Goal: Information Seeking & Learning: Get advice/opinions

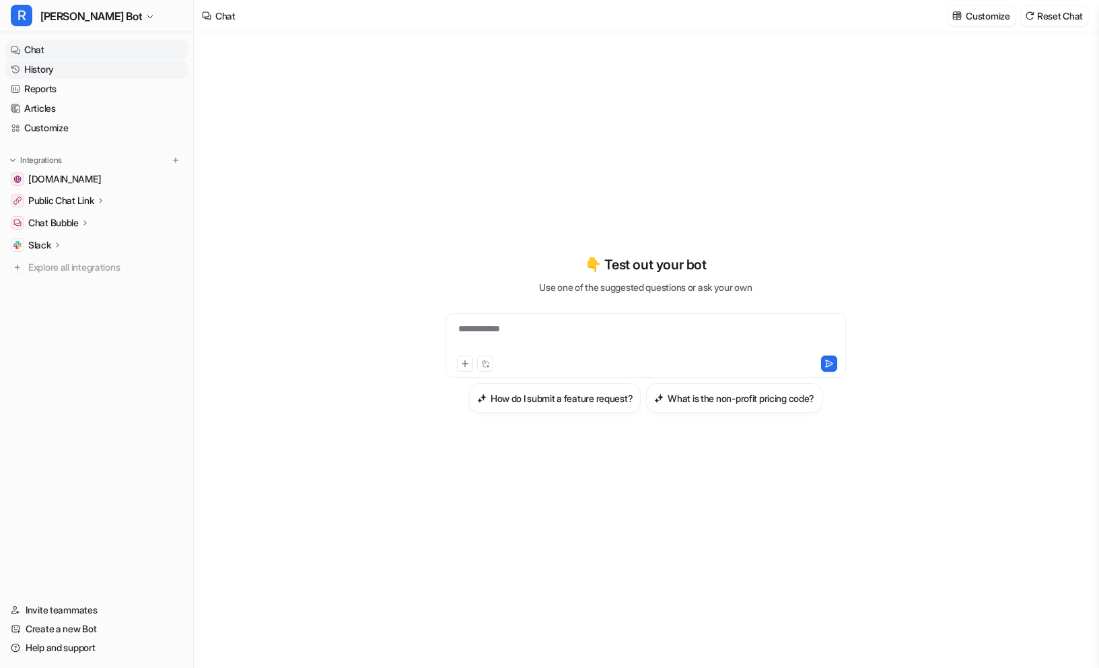
click at [28, 71] on link "History" at bounding box center [96, 69] width 182 height 19
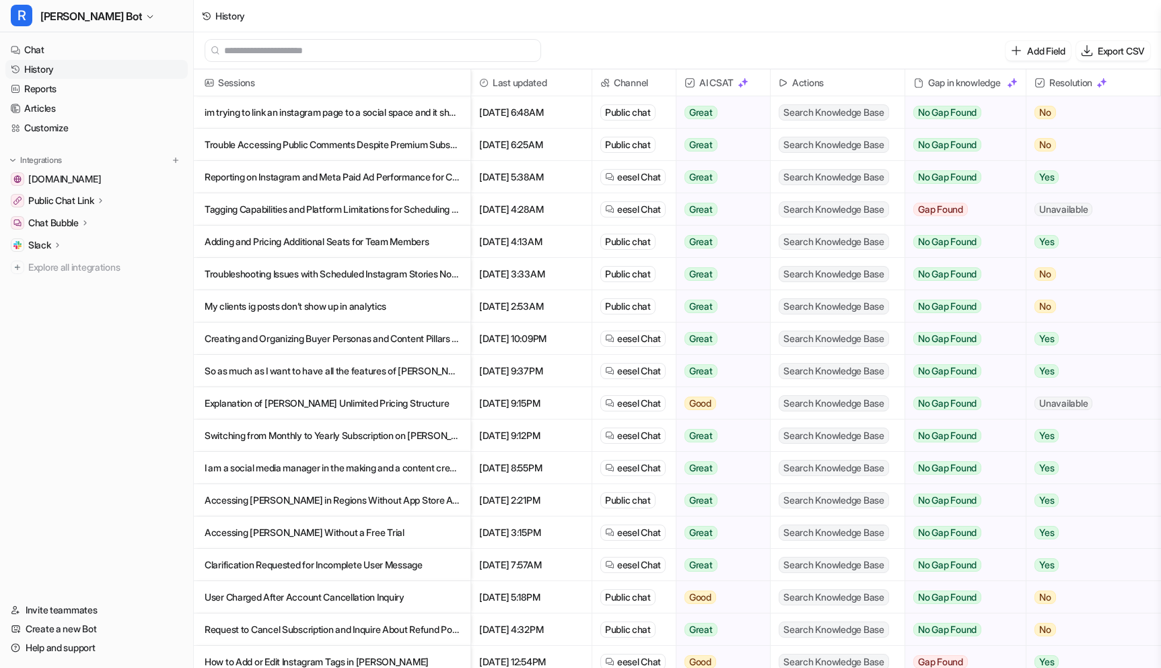
click at [260, 118] on p "im trying to link an instagram page to a social space and it shows an error 400" at bounding box center [332, 112] width 255 height 32
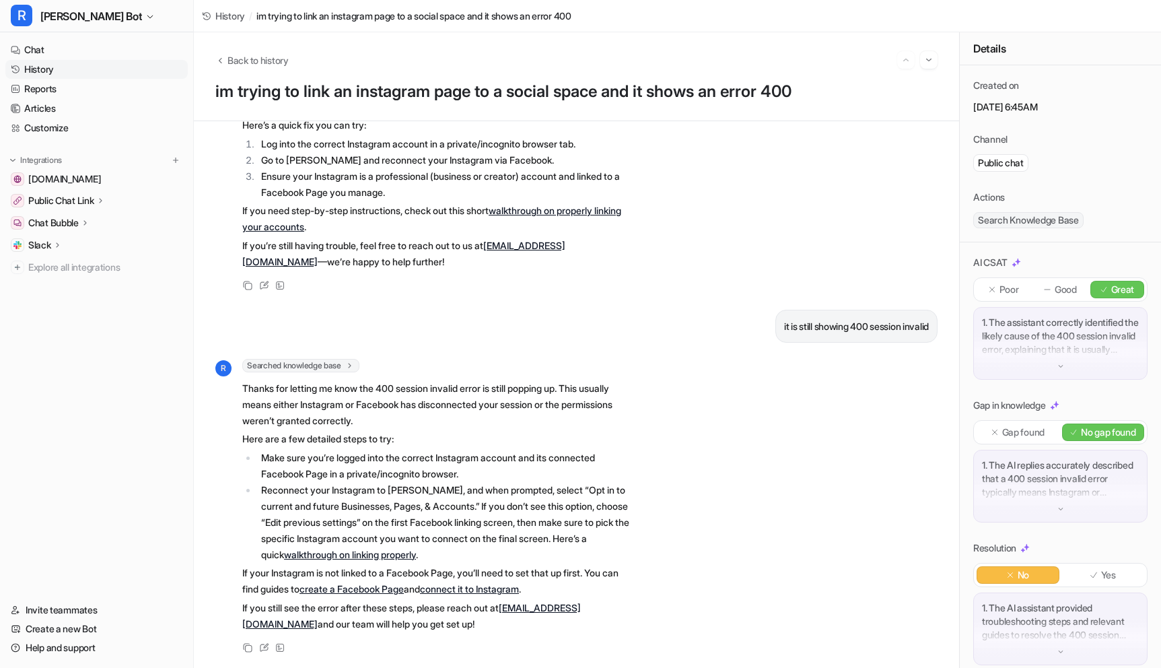
scroll to position [160, 0]
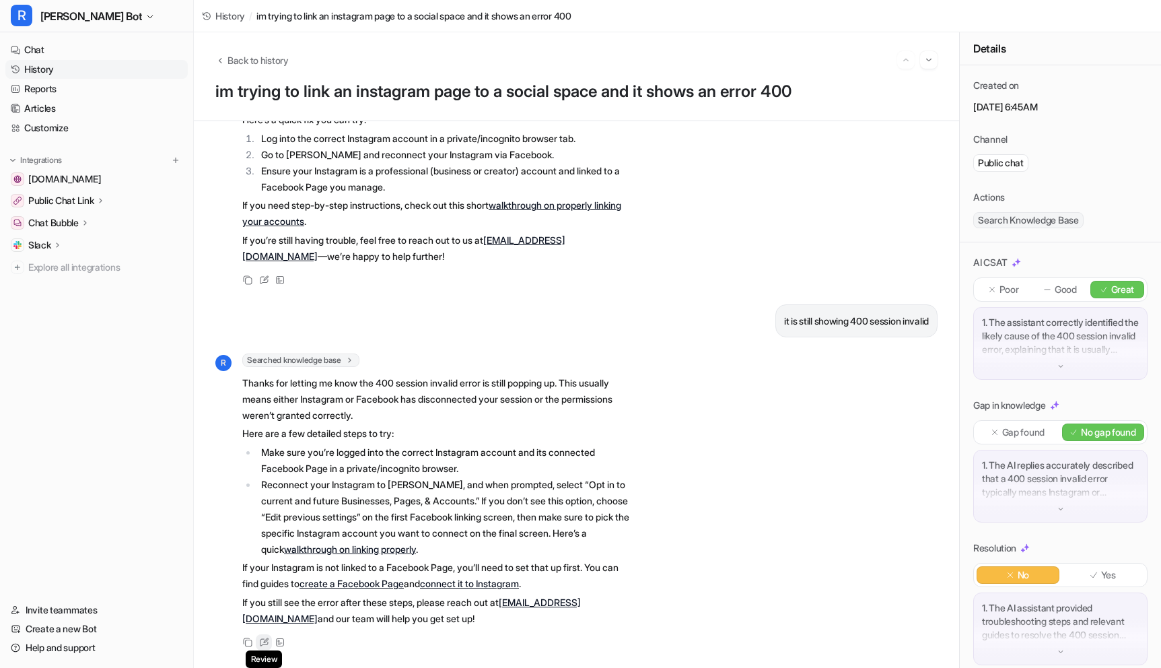
click at [266, 650] on div "Review" at bounding box center [264, 642] width 16 height 16
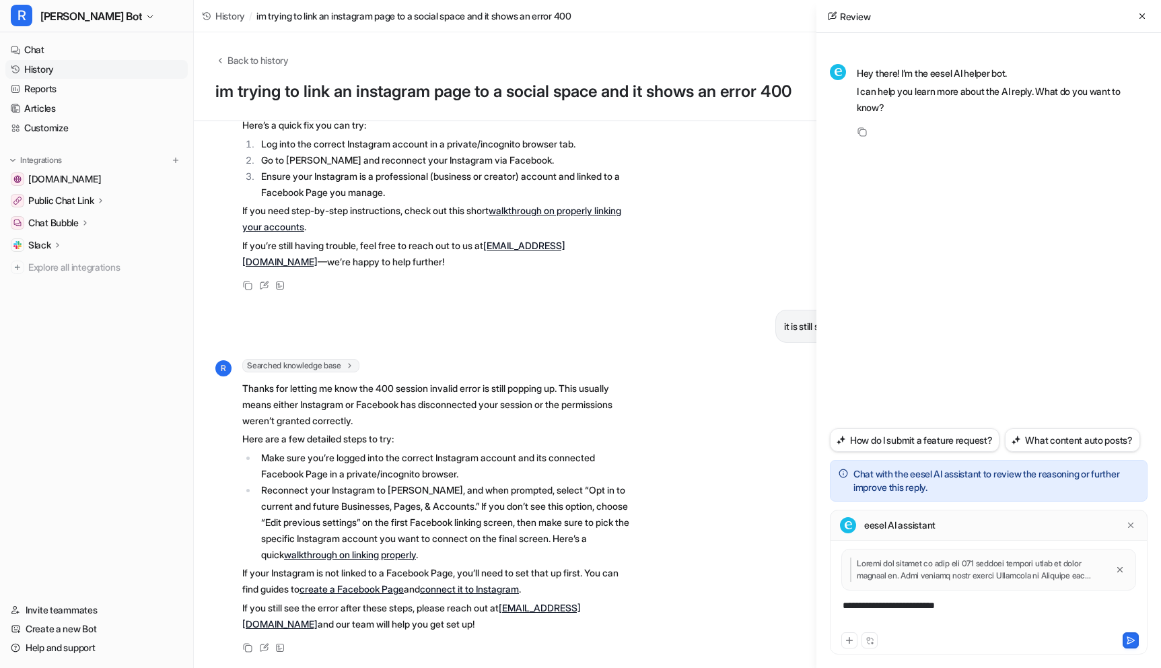
click at [918, 596] on div at bounding box center [988, 573] width 311 height 50
click at [910, 615] on div "**********" at bounding box center [988, 613] width 311 height 31
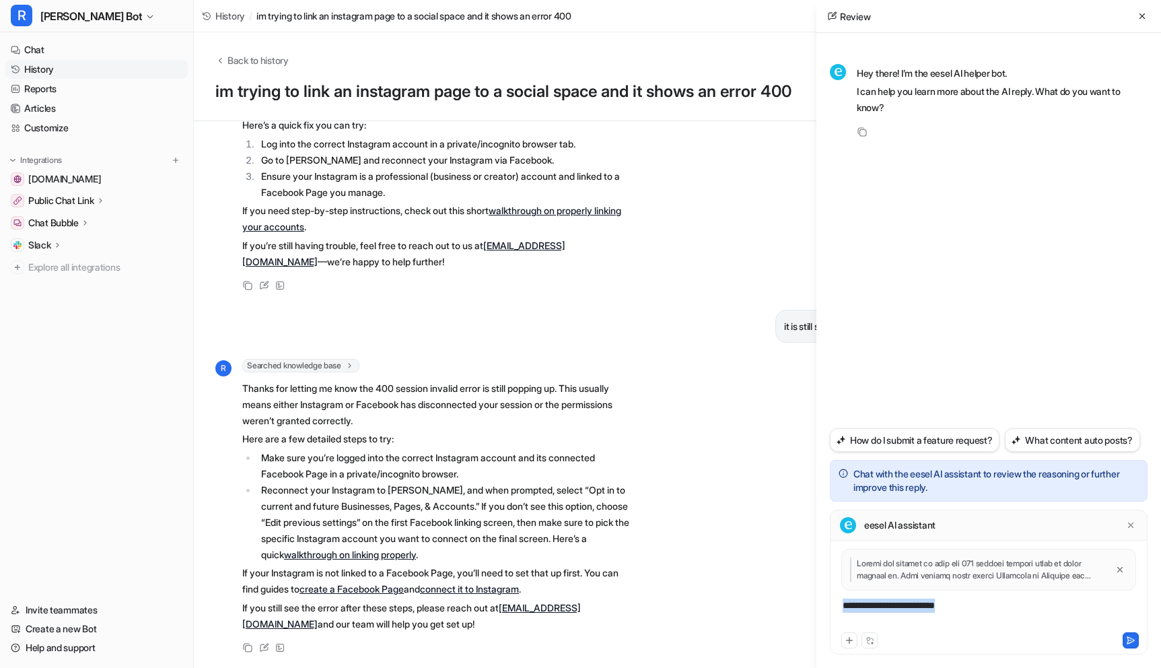
click at [910, 615] on div "**********" at bounding box center [988, 613] width 311 height 31
paste div
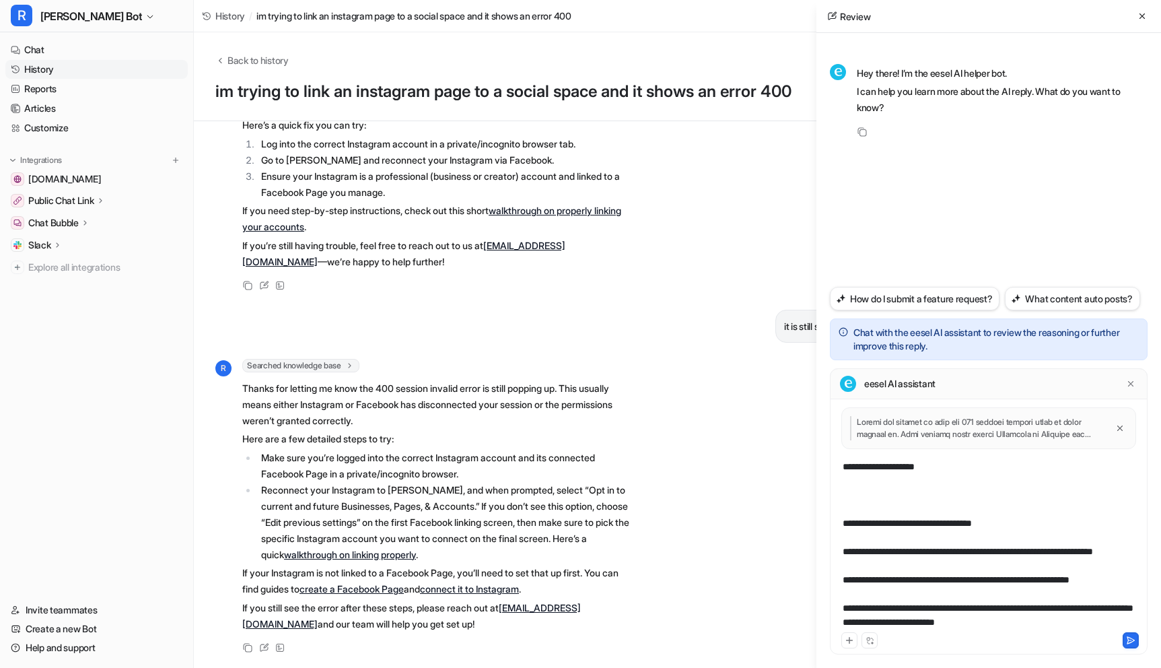
scroll to position [0, 0]
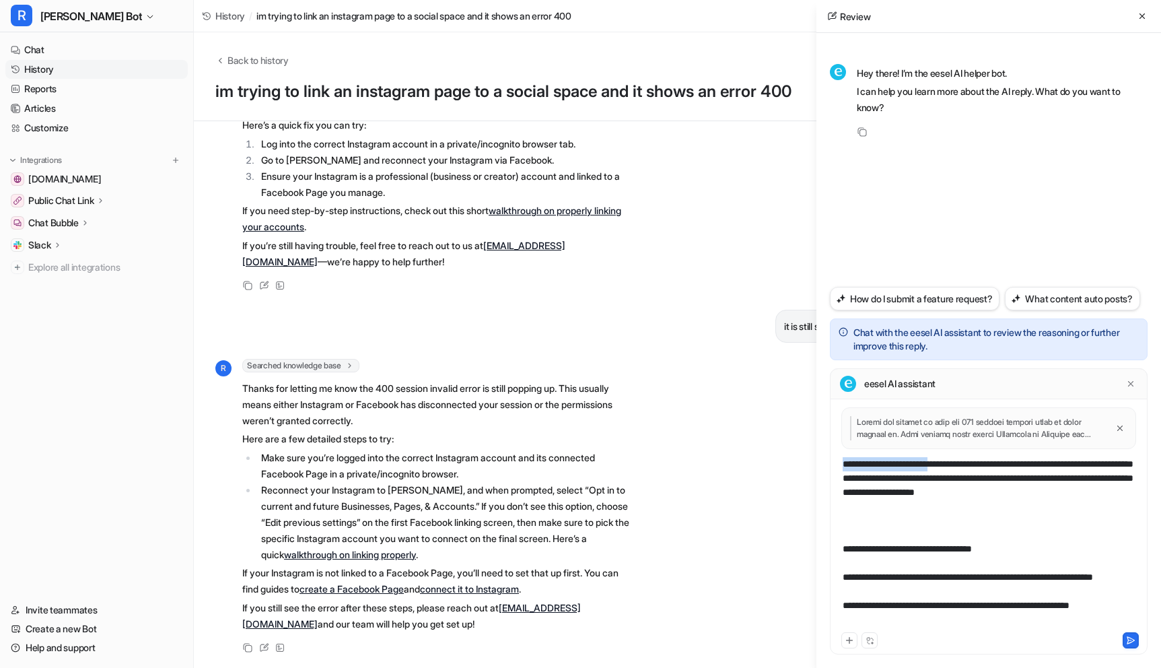
drag, startPoint x: 953, startPoint y: 464, endPoint x: 738, endPoint y: 464, distance: 214.7
click at [742, 464] on div "Back to history im trying to link an instagram page to a social space and it sh…" at bounding box center [677, 349] width 967 height 635
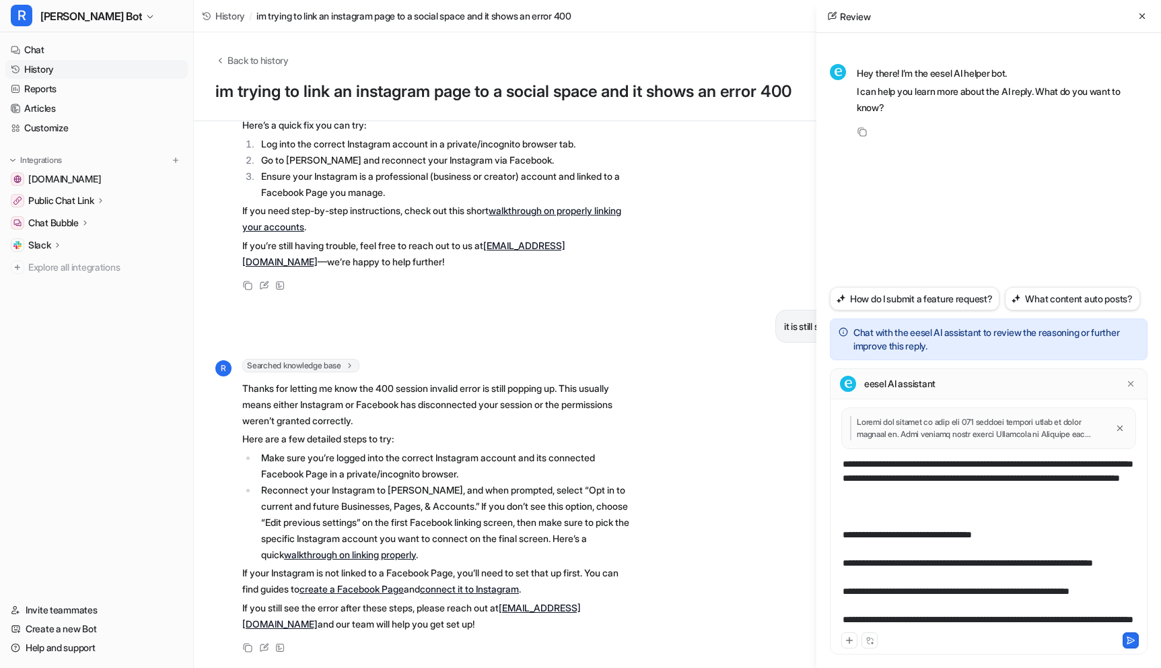
click at [883, 528] on div "**********" at bounding box center [988, 543] width 311 height 172
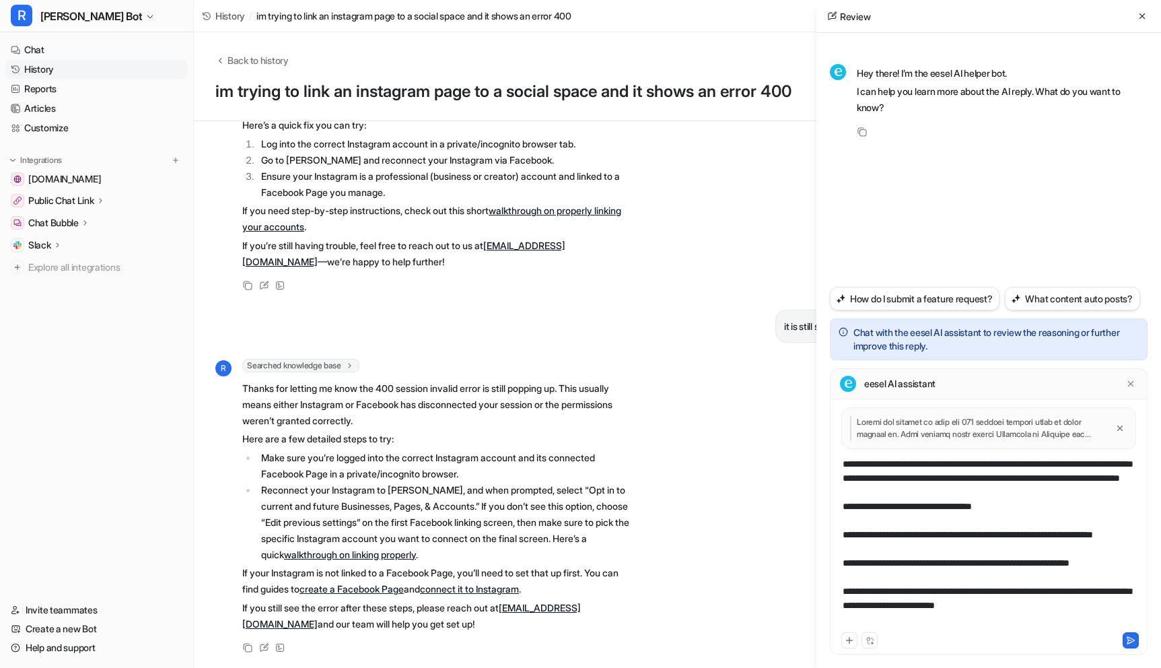
click at [844, 464] on div "**********" at bounding box center [988, 543] width 311 height 172
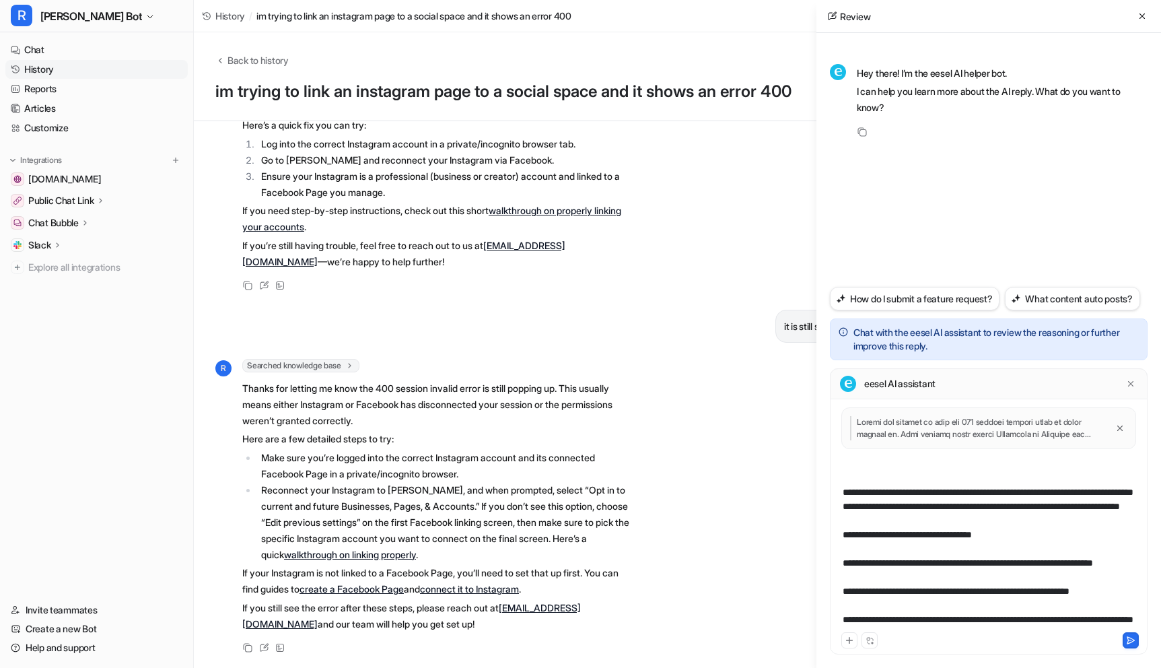
click at [849, 461] on div "**********" at bounding box center [988, 543] width 311 height 172
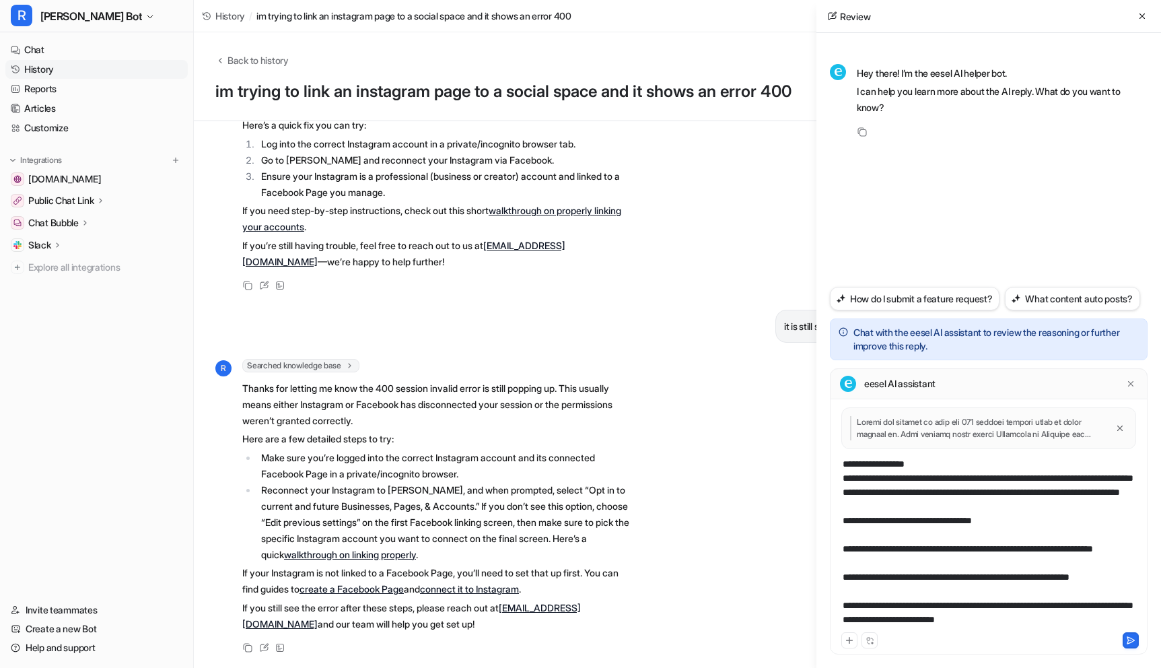
scroll to position [54, 0]
click at [1078, 629] on div at bounding box center [988, 638] width 311 height 19
click at [1077, 616] on div "**********" at bounding box center [988, 543] width 311 height 172
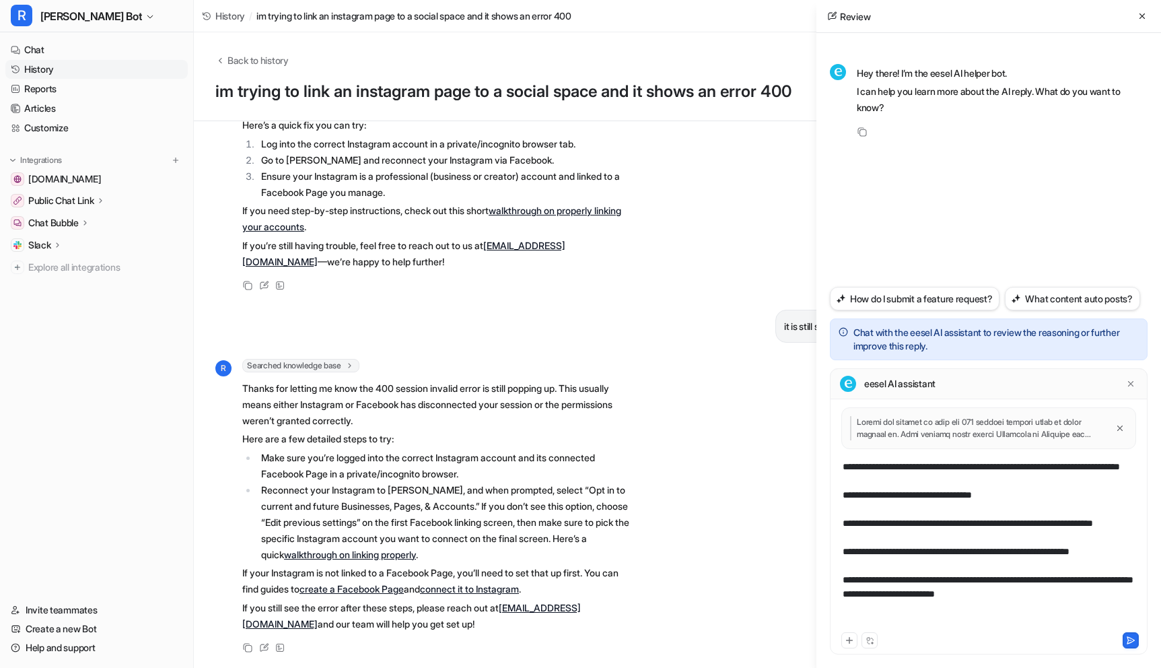
scroll to position [434, 0]
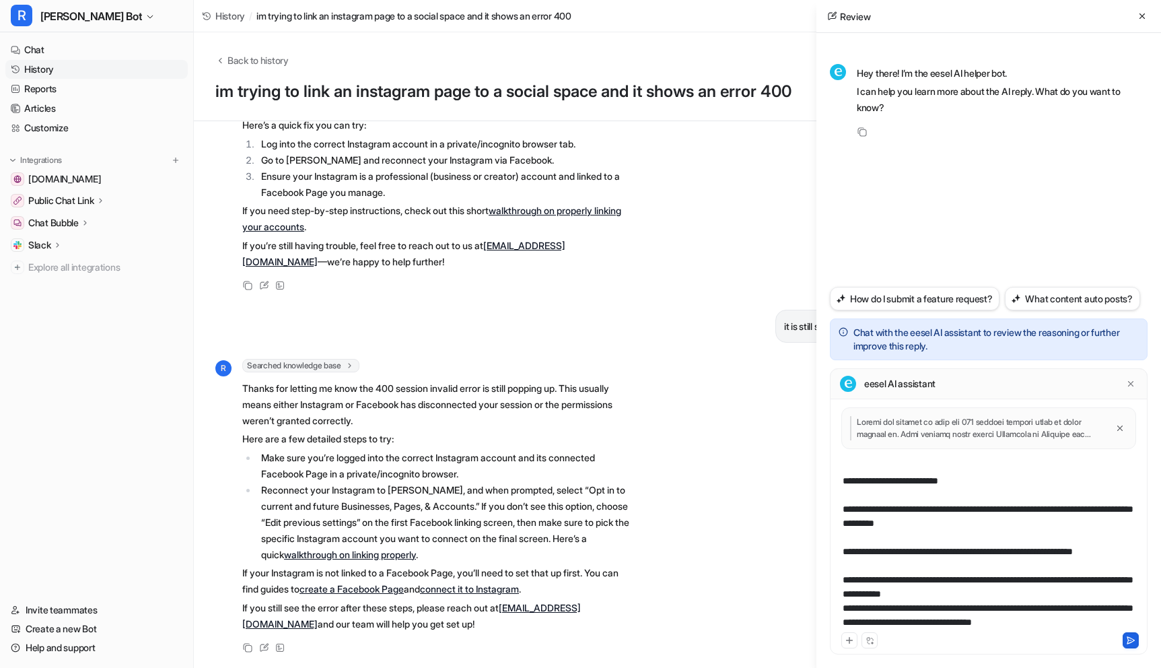
click at [1098, 639] on button at bounding box center [1130, 640] width 16 height 16
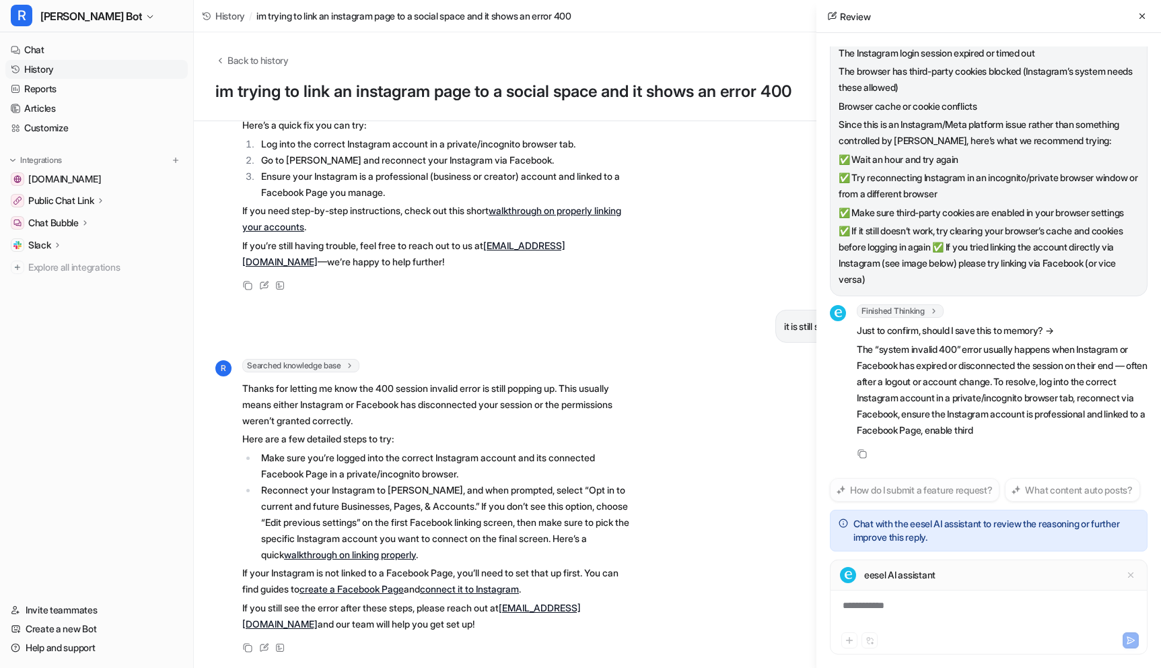
scroll to position [382, 0]
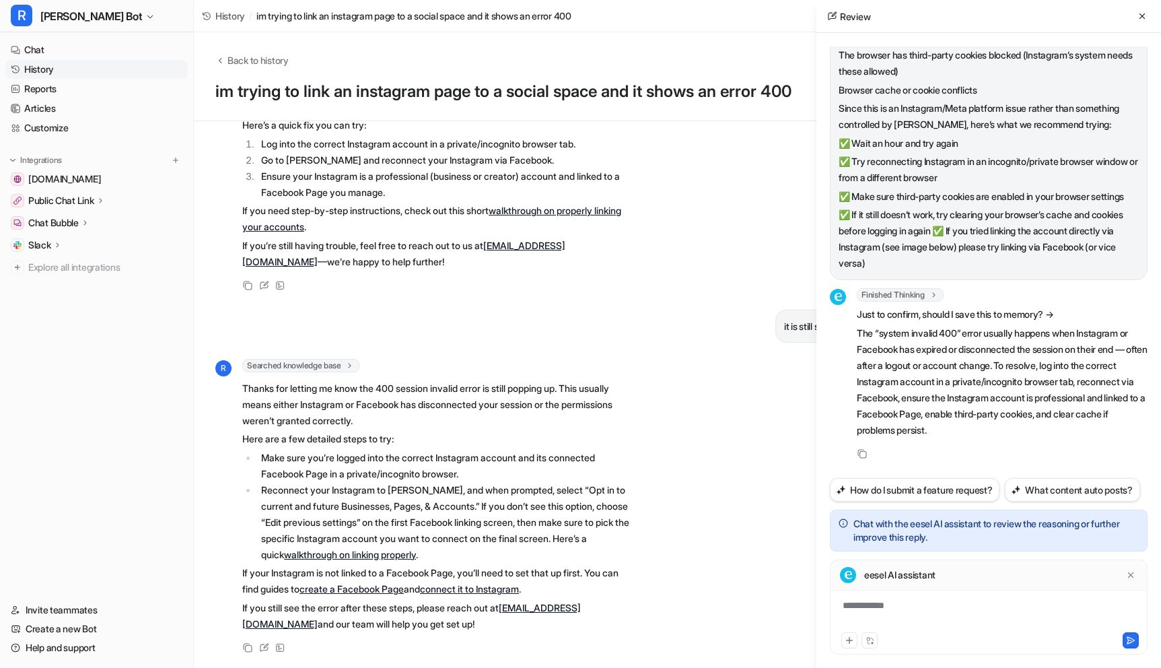
click at [886, 604] on div "**********" at bounding box center [988, 613] width 311 height 31
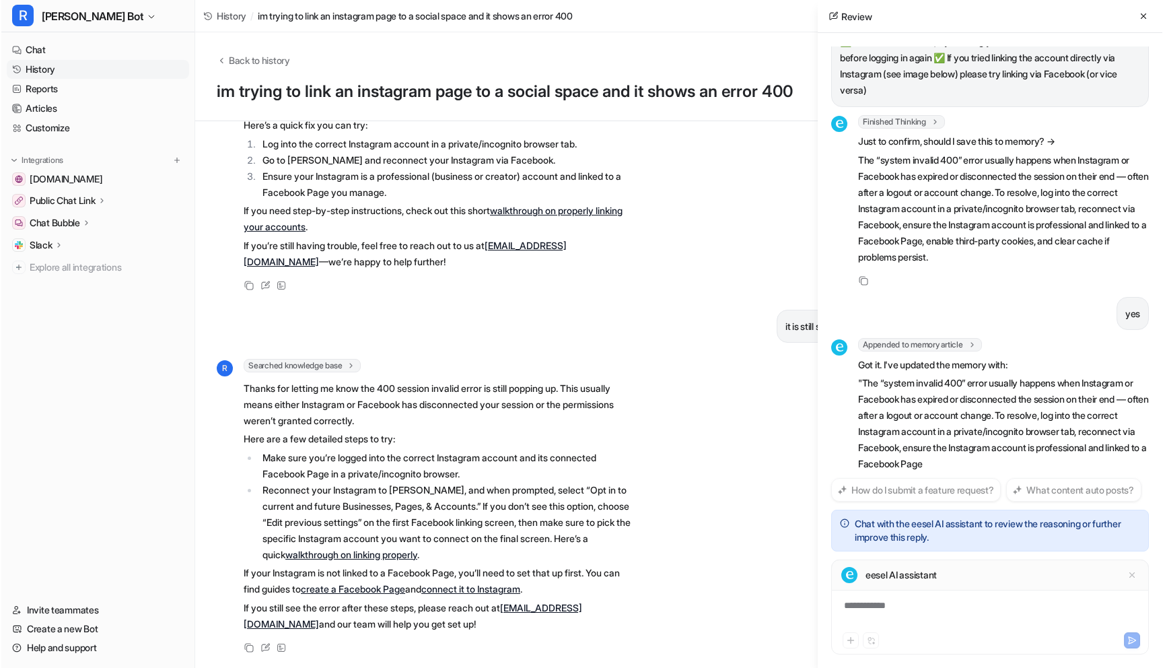
scroll to position [605, 0]
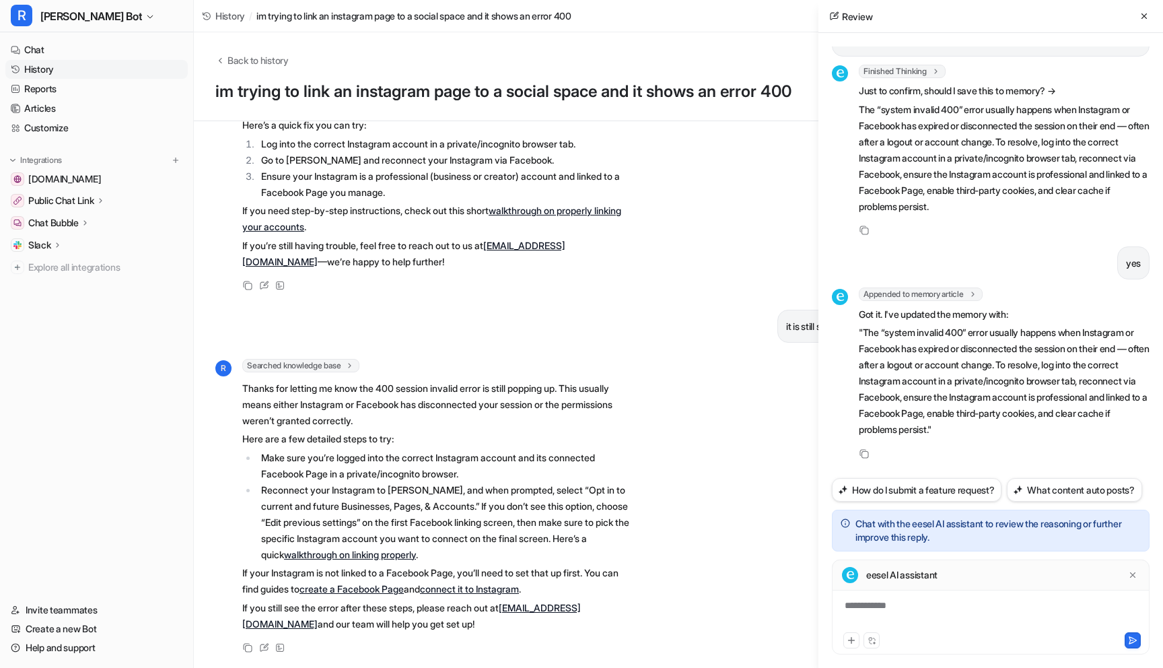
click at [48, 69] on link "History" at bounding box center [96, 69] width 182 height 19
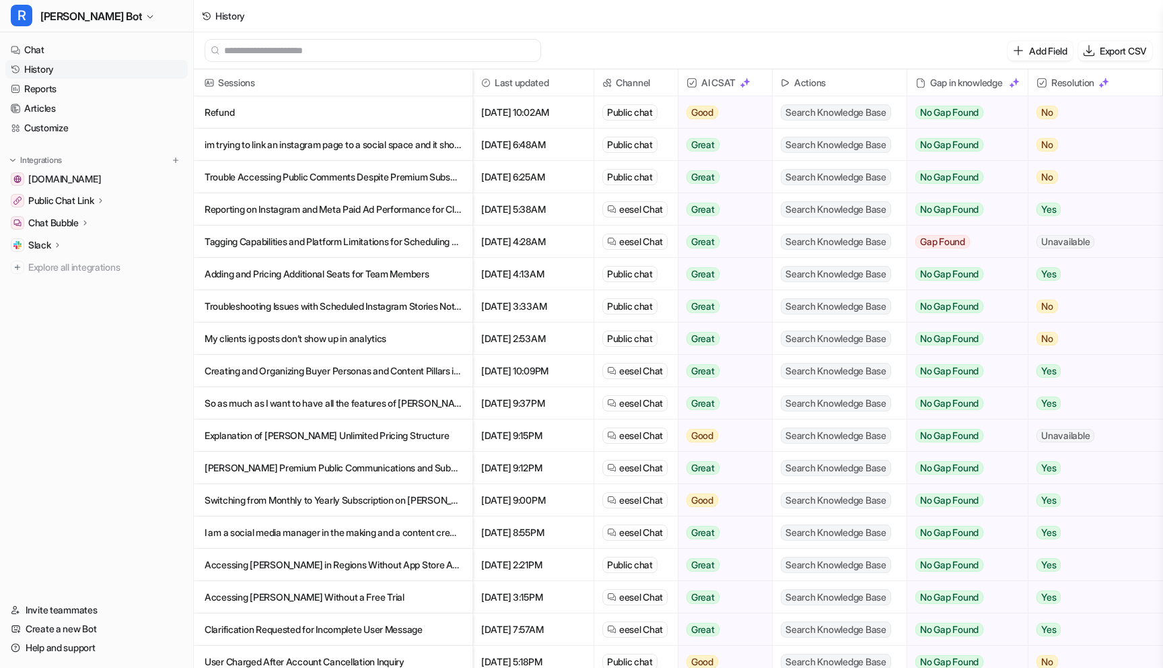
click at [233, 112] on p "Refund" at bounding box center [333, 112] width 257 height 32
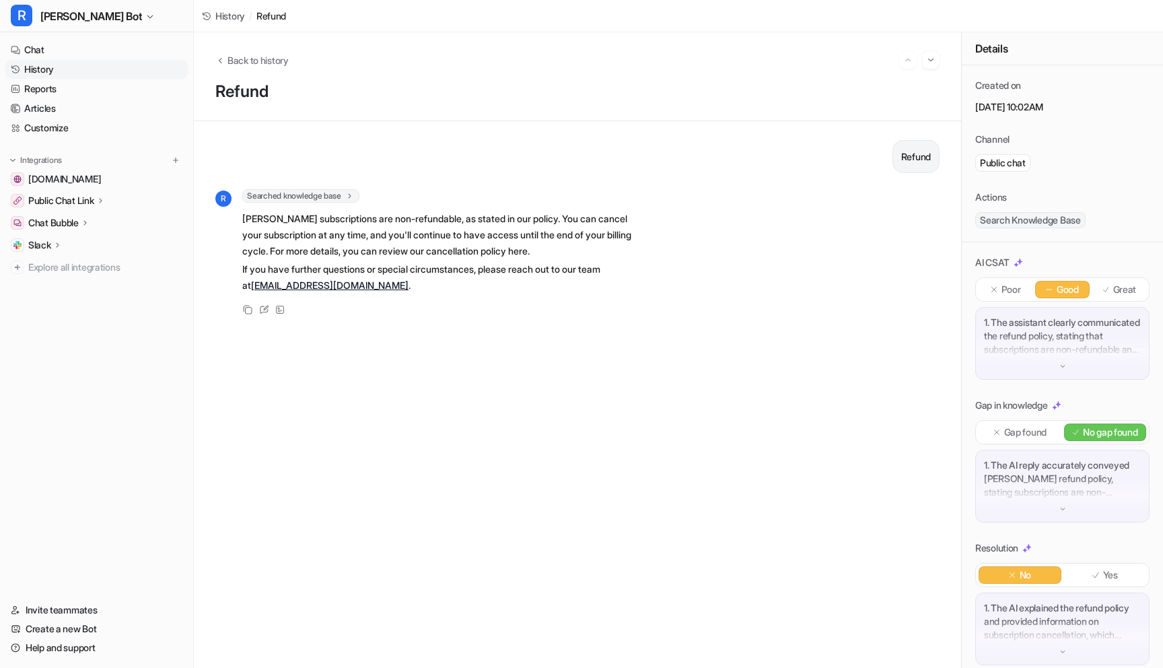
click at [48, 69] on link "History" at bounding box center [96, 69] width 182 height 19
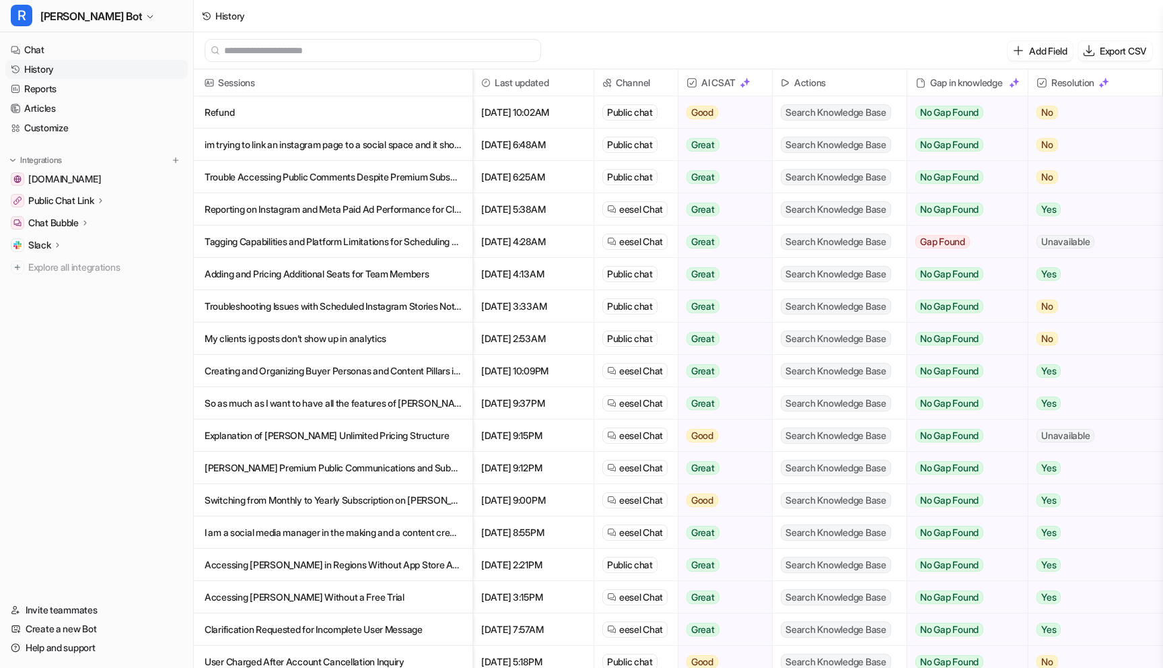
click at [340, 149] on p "im trying to link an instagram page to a social space and it shows an error 400…" at bounding box center [333, 145] width 257 height 32
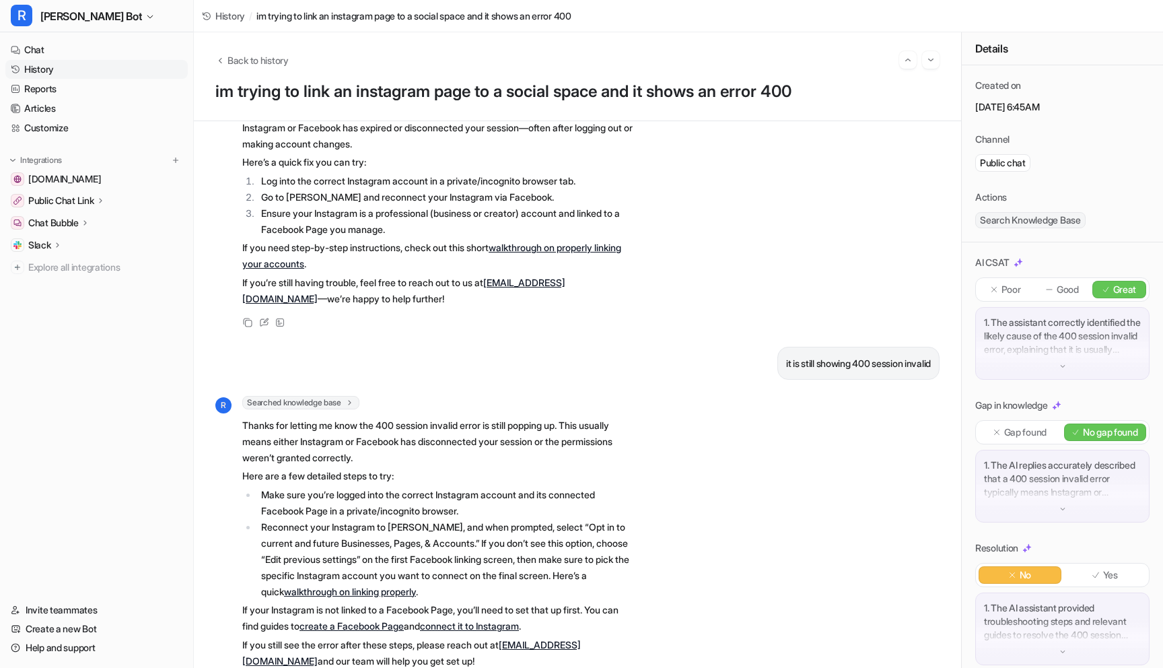
scroll to position [160, 0]
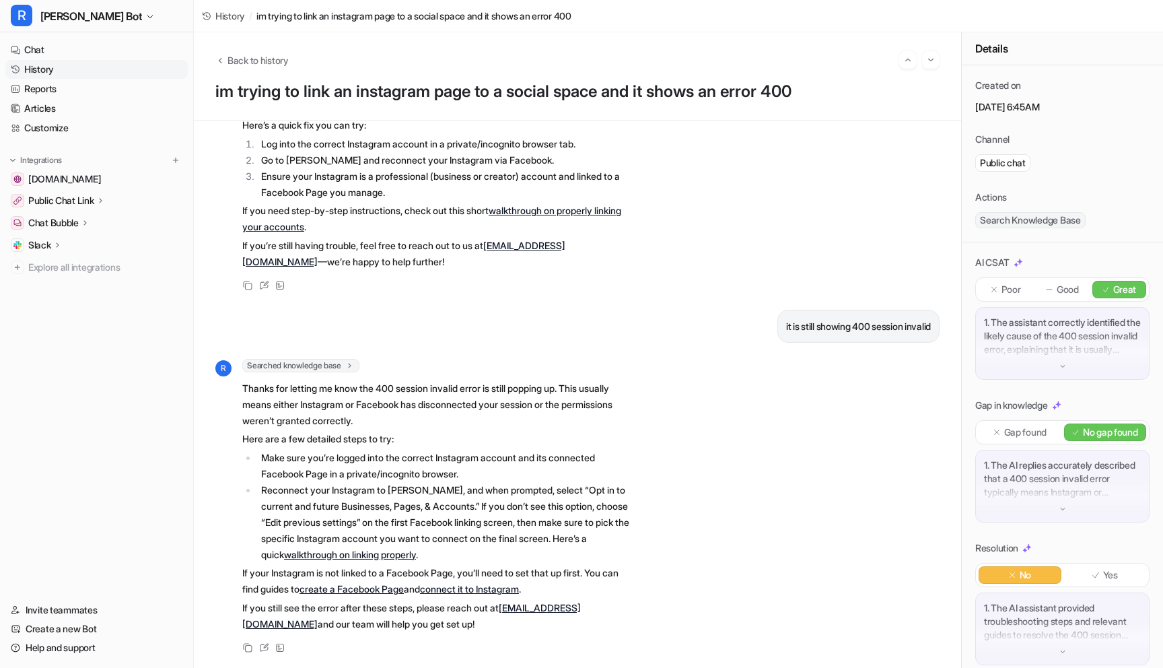
click at [34, 70] on link "History" at bounding box center [96, 69] width 182 height 19
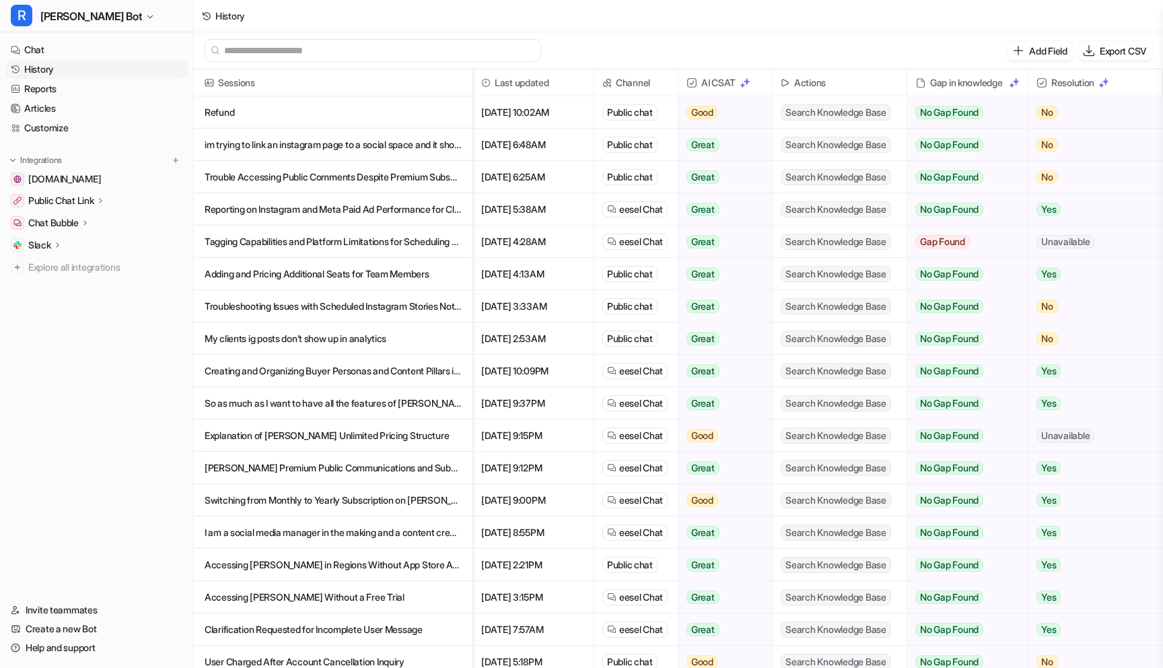
click at [334, 184] on p "Trouble Accessing Public Comments Despite Premium Subscription" at bounding box center [333, 177] width 257 height 32
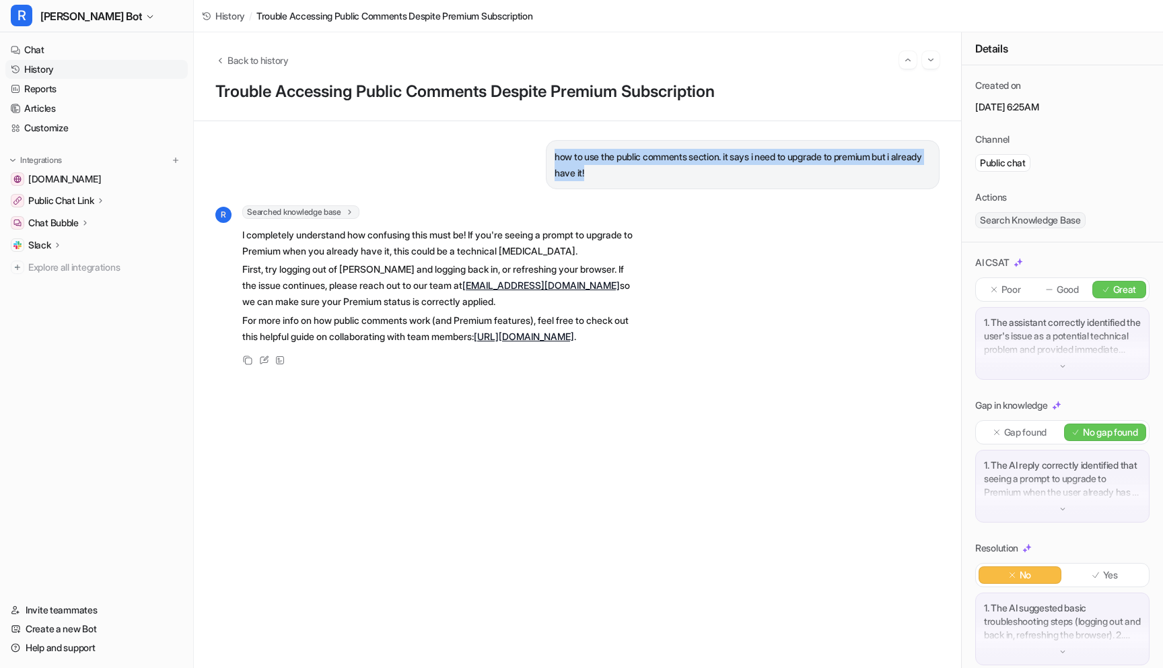
drag, startPoint x: 554, startPoint y: 153, endPoint x: 632, endPoint y: 170, distance: 79.2
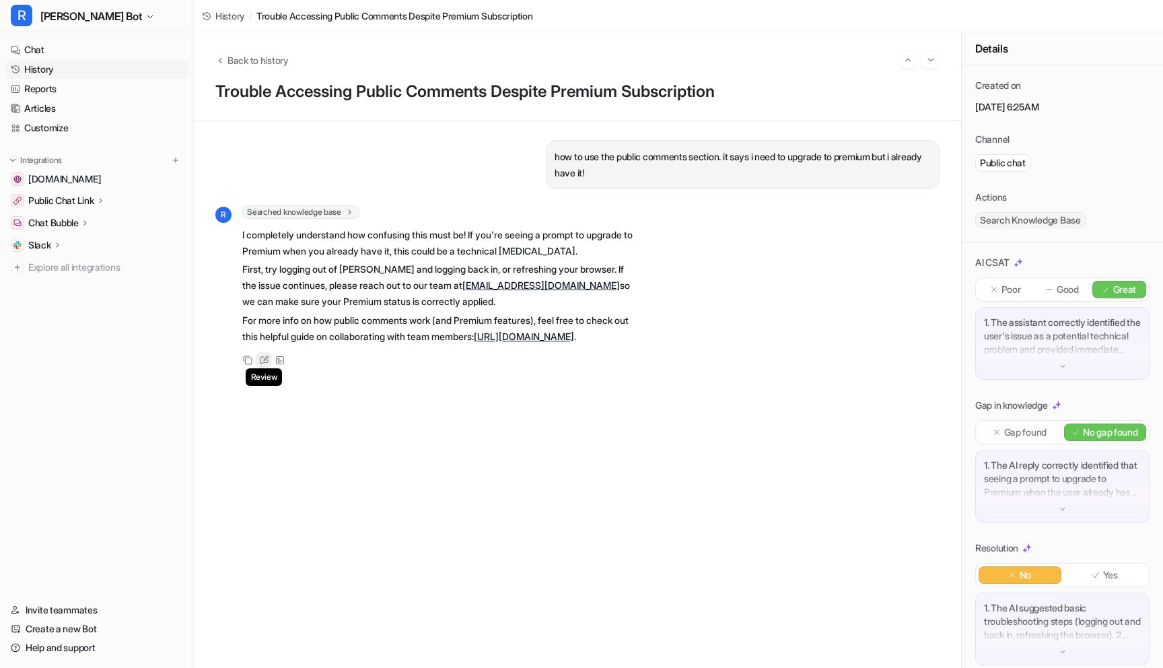
click at [264, 361] on icon at bounding box center [265, 357] width 5 height 5
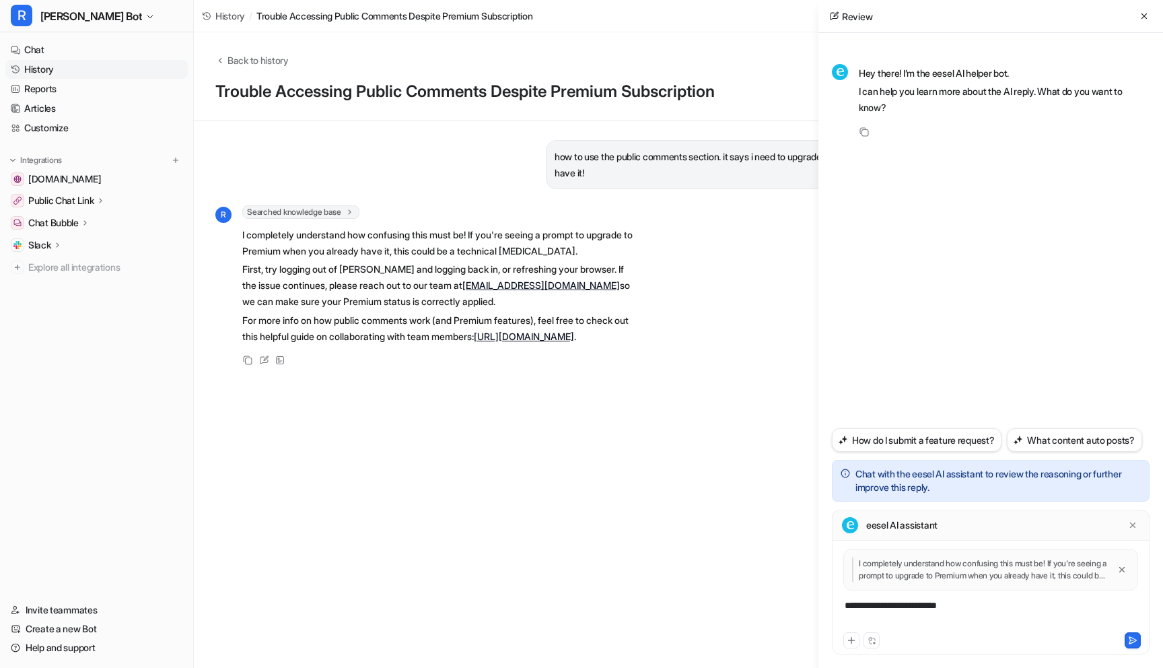
click at [935, 606] on div "**********" at bounding box center [990, 613] width 311 height 31
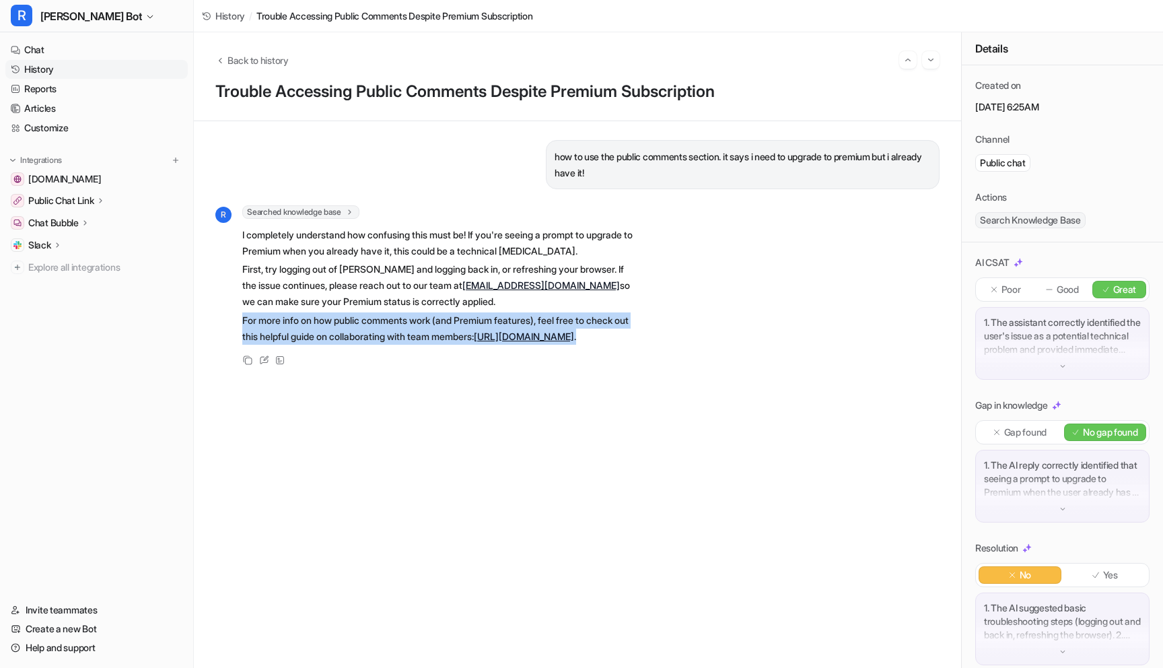
drag, startPoint x: 241, startPoint y: 322, endPoint x: 531, endPoint y: 351, distance: 291.5
click at [531, 347] on div "R Searched knowledge base search_queries : [ "public comments section premium a…" at bounding box center [425, 275] width 421 height 141
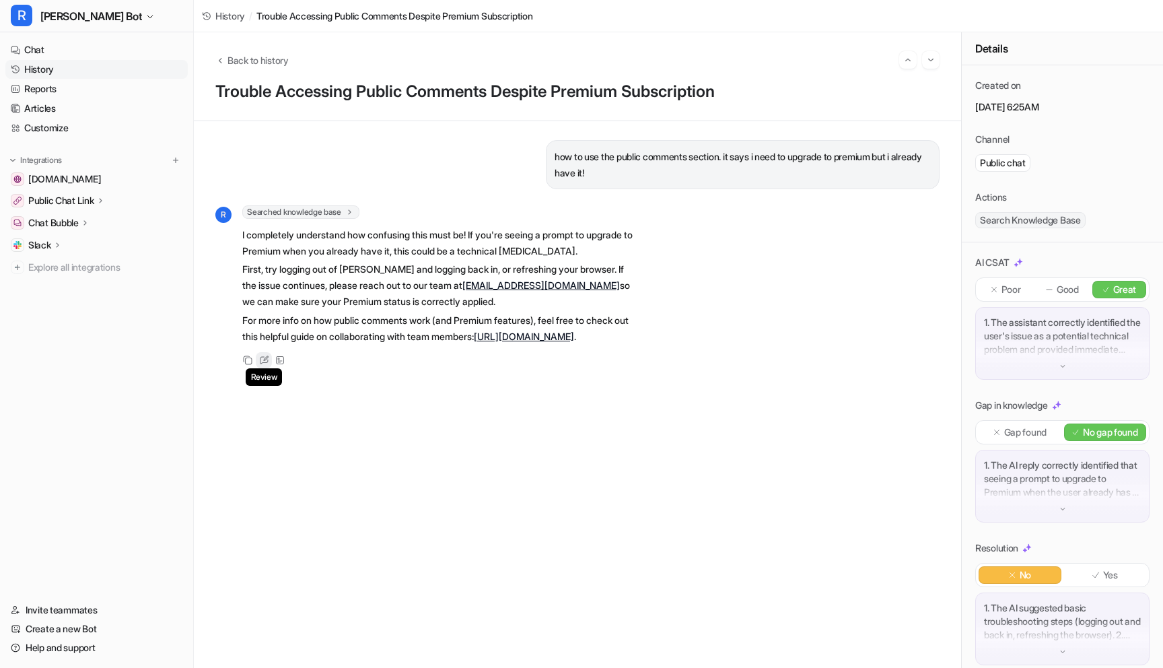
click at [261, 365] on icon at bounding box center [264, 359] width 10 height 9
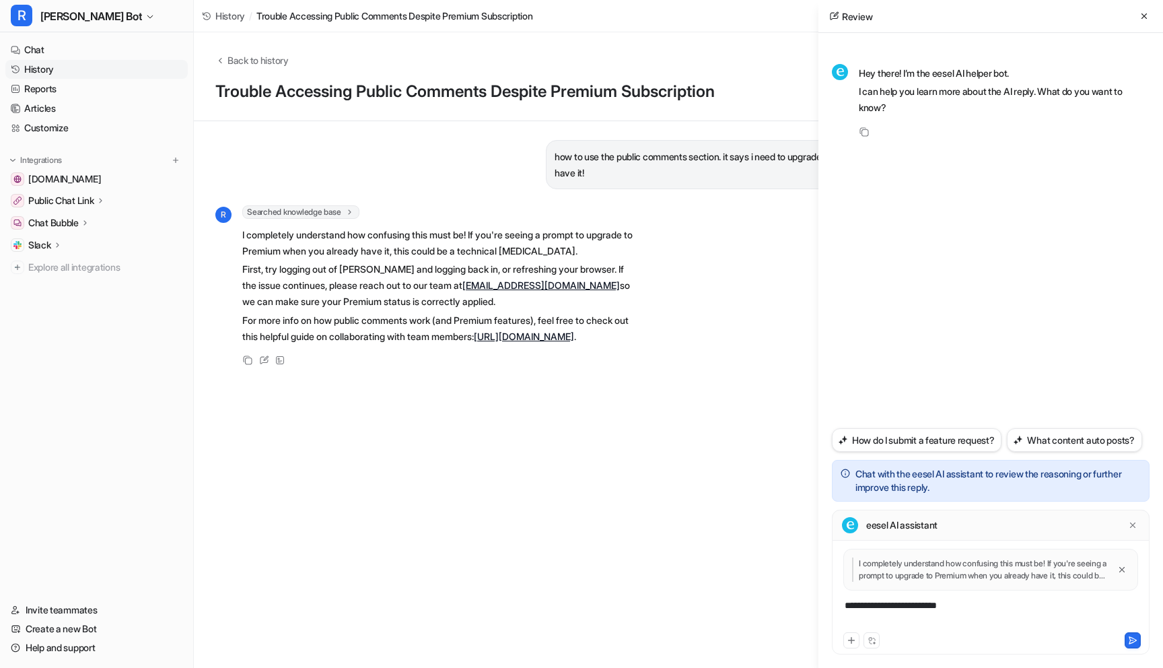
click at [871, 610] on div "**********" at bounding box center [990, 613] width 311 height 31
click at [715, 252] on div "R Searched knowledge base search_queries : [ "public comments section premium a…" at bounding box center [577, 286] width 724 height 163
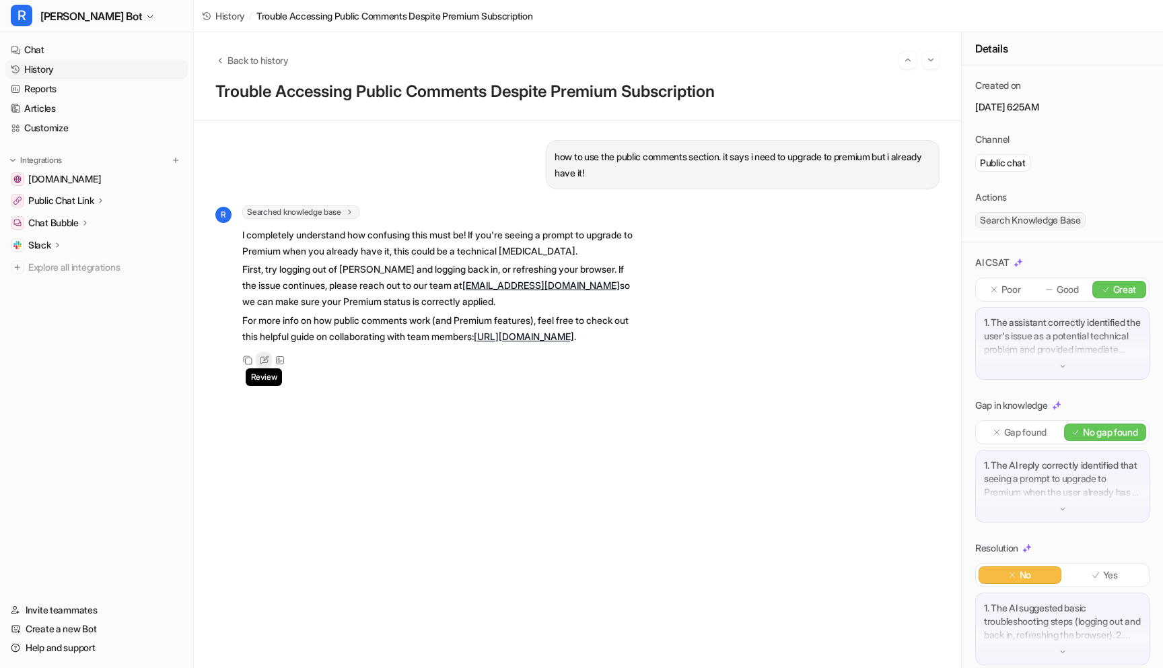
click at [262, 365] on icon at bounding box center [264, 359] width 10 height 9
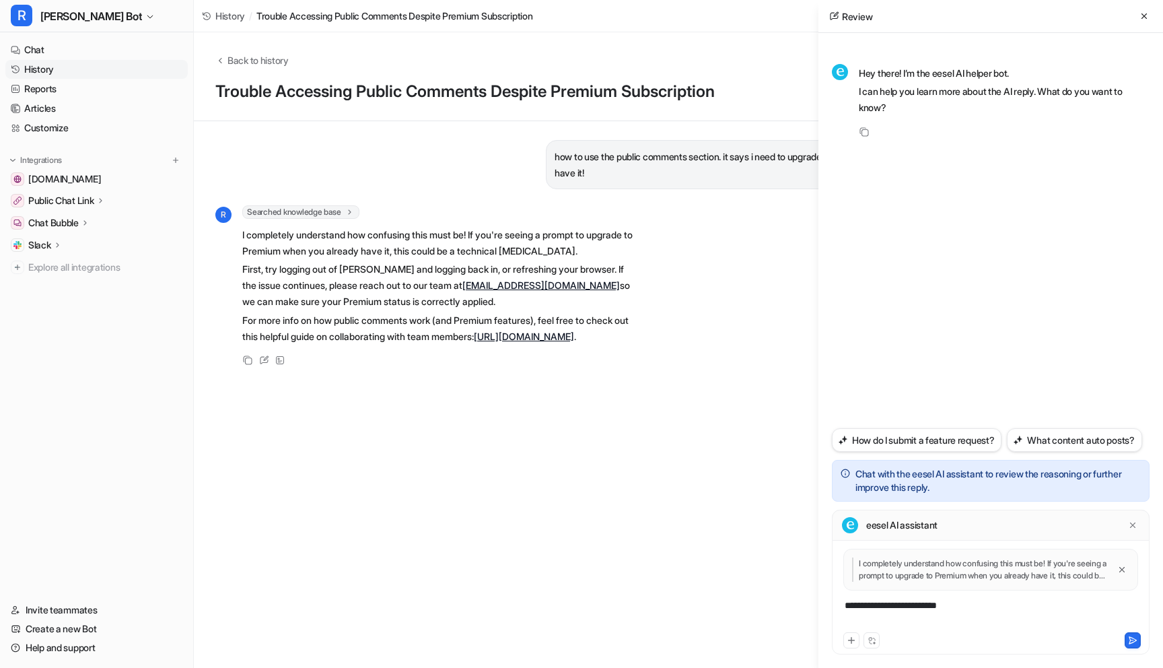
click at [962, 605] on div "**********" at bounding box center [990, 613] width 311 height 31
paste div
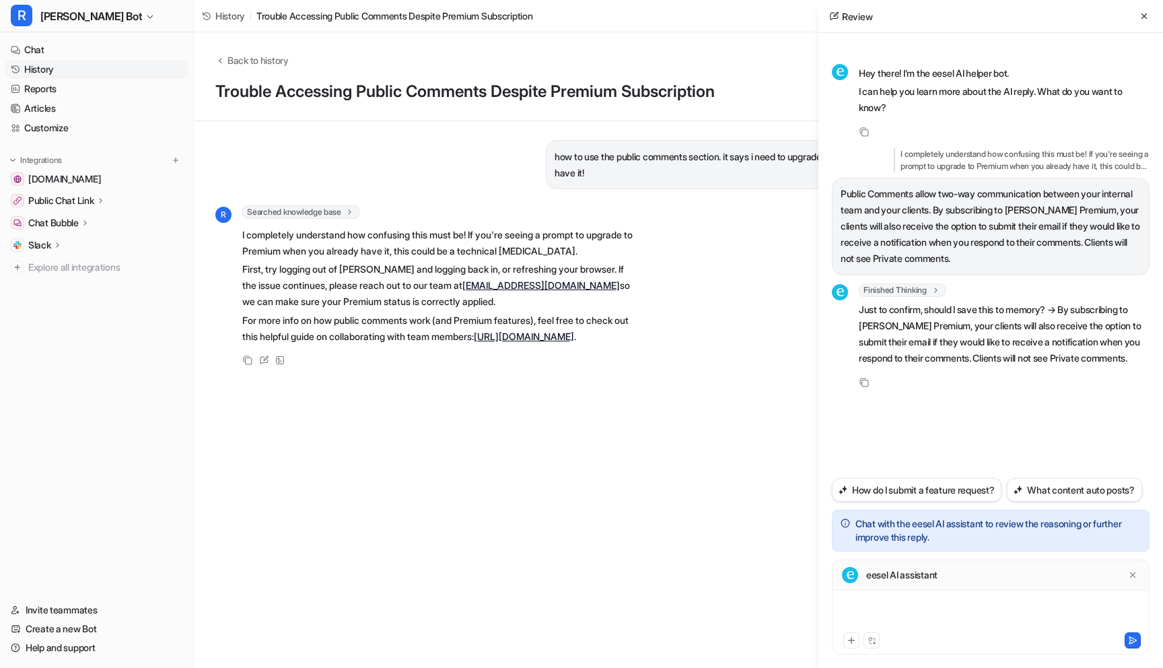
click at [869, 607] on div at bounding box center [990, 613] width 311 height 31
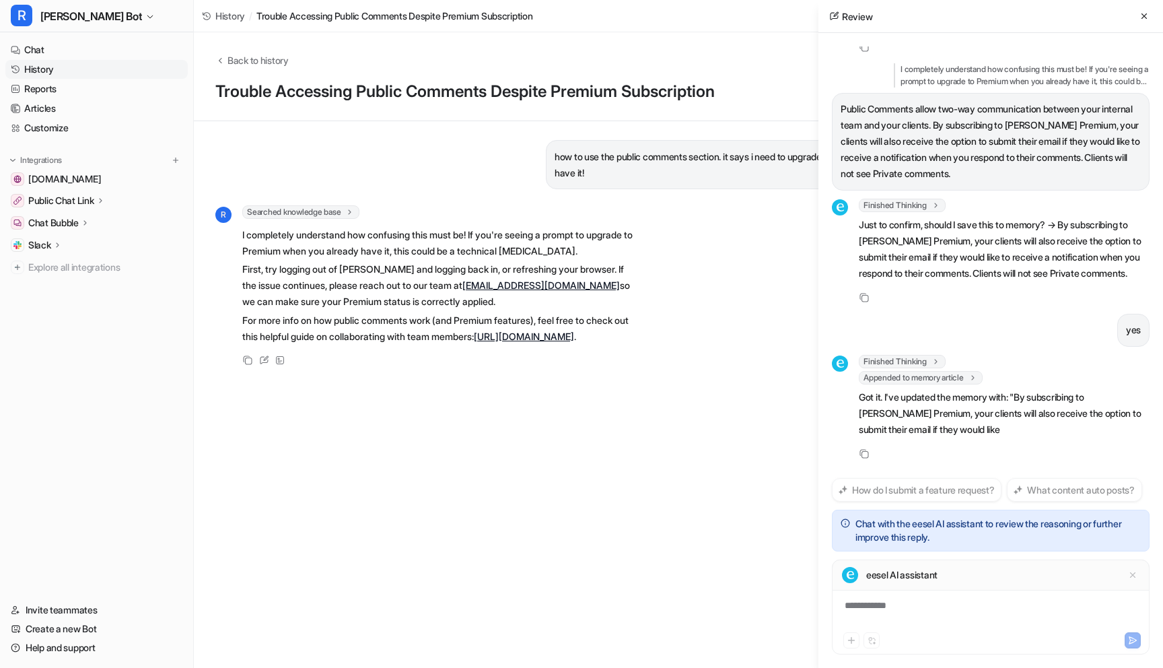
scroll to position [115, 0]
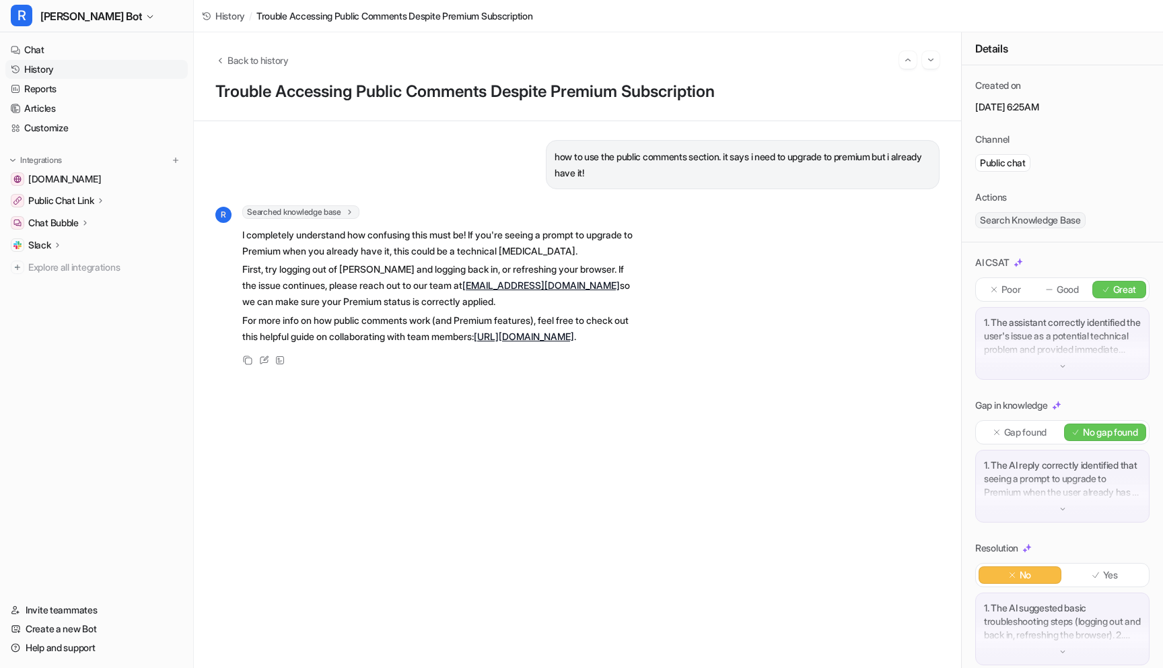
click at [46, 65] on link "History" at bounding box center [96, 69] width 182 height 19
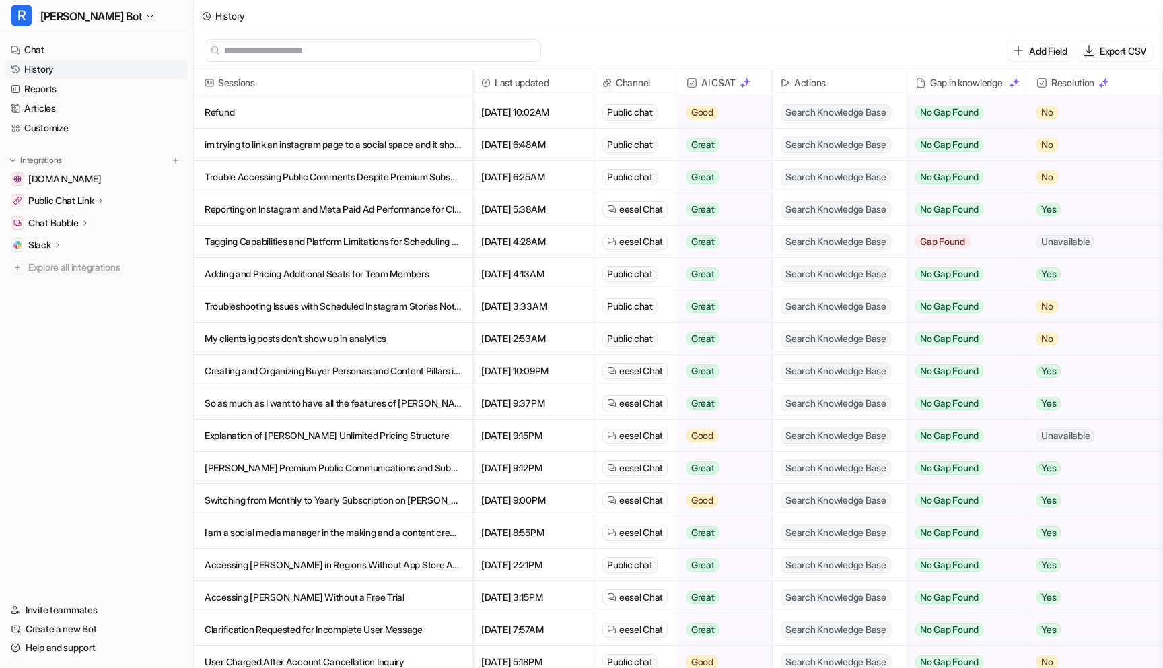
click at [284, 213] on p "Reporting on Instagram and Meta Paid Ad Performance for Clients" at bounding box center [333, 209] width 257 height 32
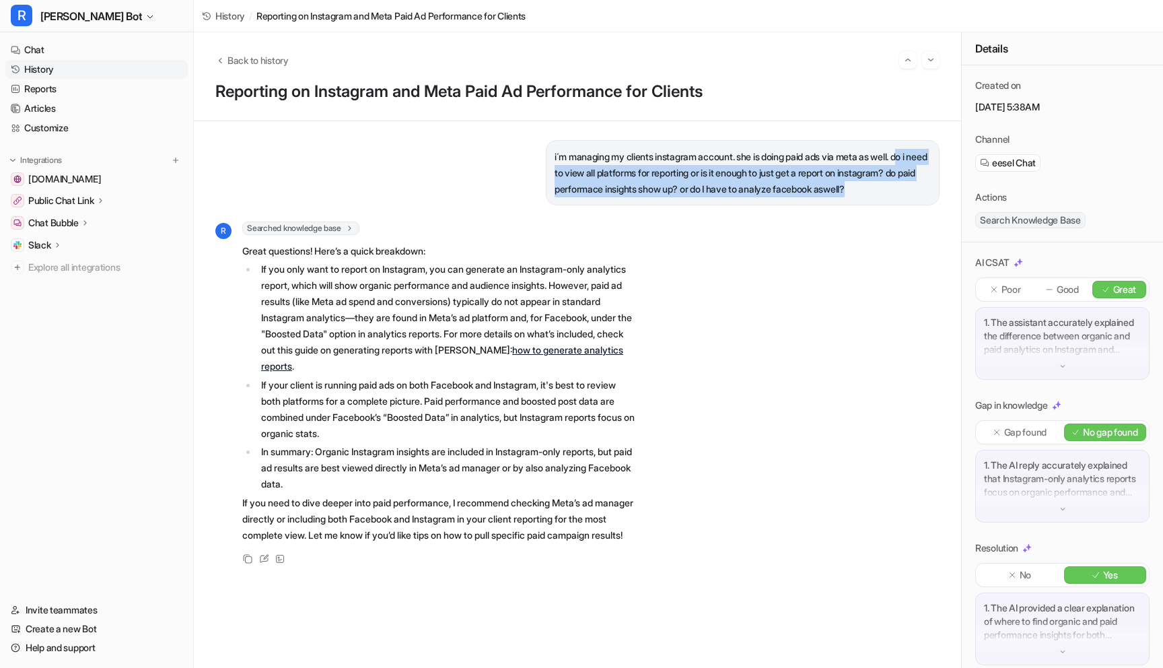
drag, startPoint x: 916, startPoint y: 192, endPoint x: 918, endPoint y: 153, distance: 39.1
click at [918, 153] on p "i´m managing my clients instagram account. she is doing paid ads via meta as we…" at bounding box center [742, 173] width 376 height 48
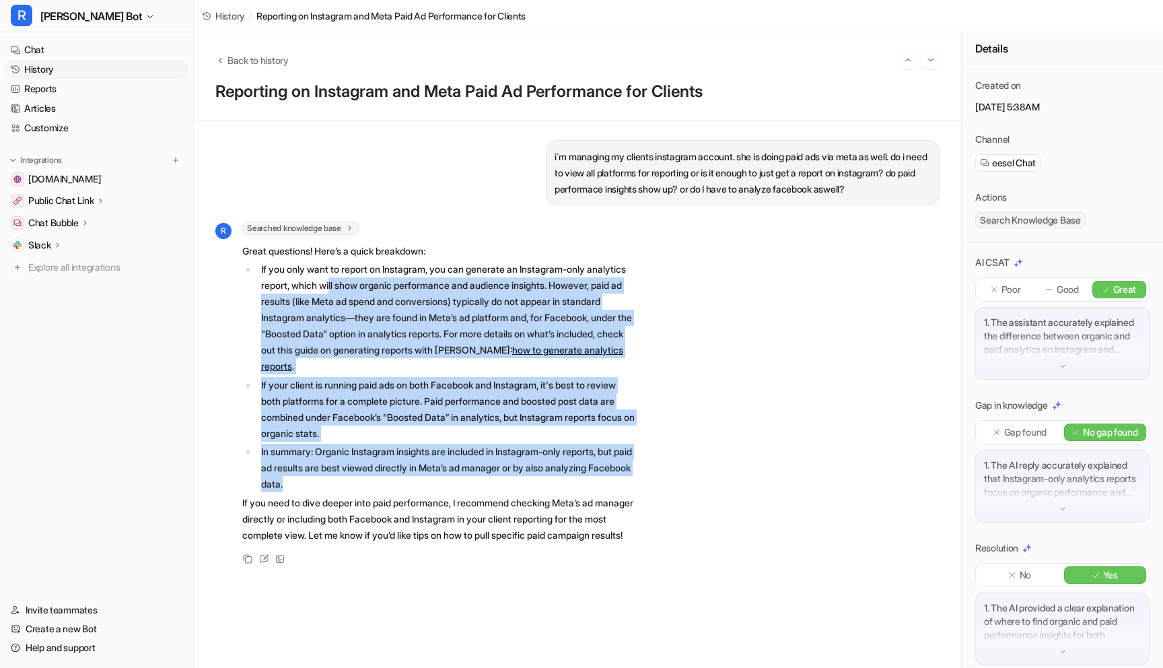
drag, startPoint x: 376, startPoint y: 289, endPoint x: 480, endPoint y: 482, distance: 220.1
click at [482, 482] on ul "If you only want to report on Instagram, you can generate an Instagram-only ana…" at bounding box center [439, 376] width 394 height 231
click at [56, 71] on link "History" at bounding box center [96, 69] width 182 height 19
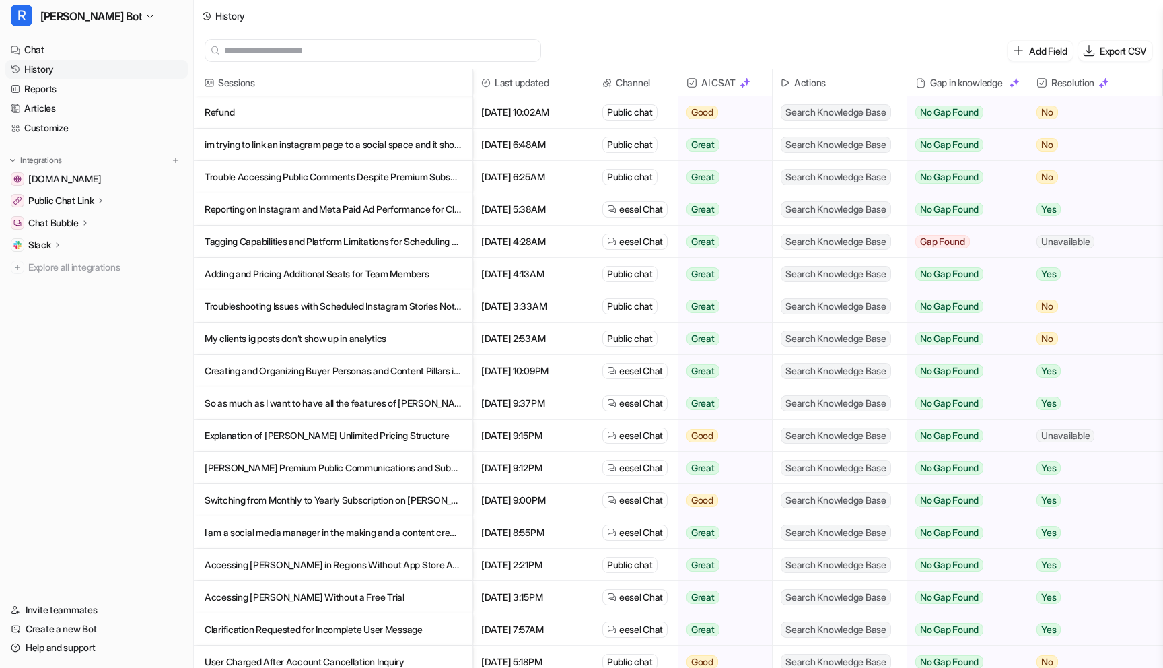
click at [244, 244] on p "Tagging Capabilities and Platform Limitations for Scheduling LinkedIn Posts wit…" at bounding box center [333, 241] width 257 height 32
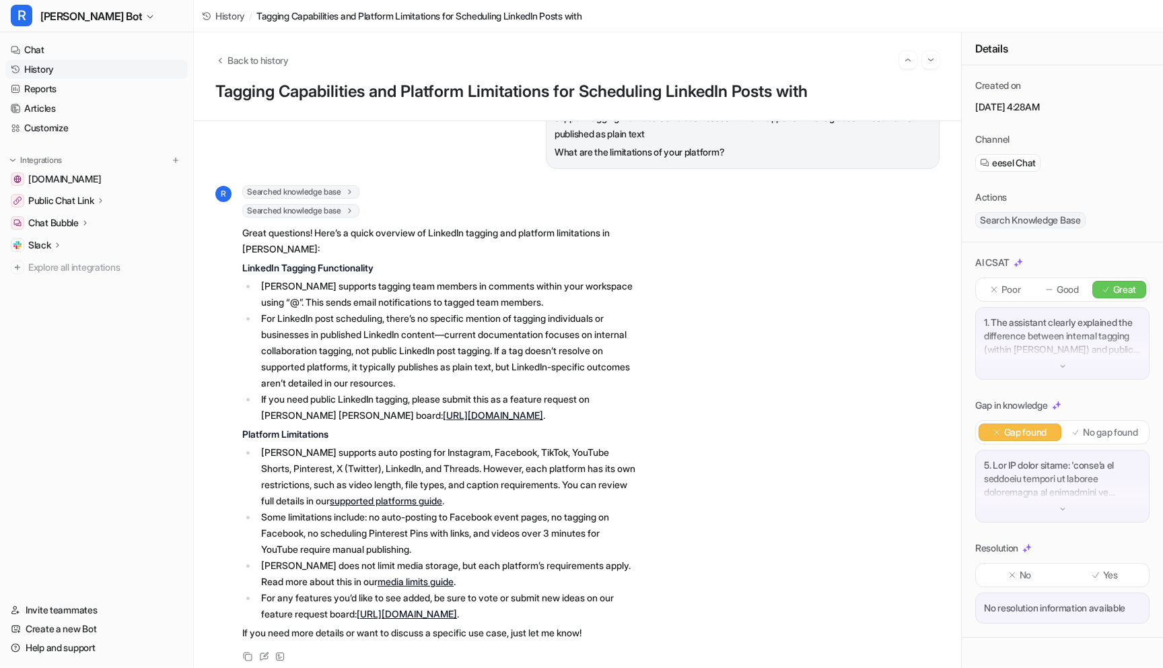
scroll to position [64, 0]
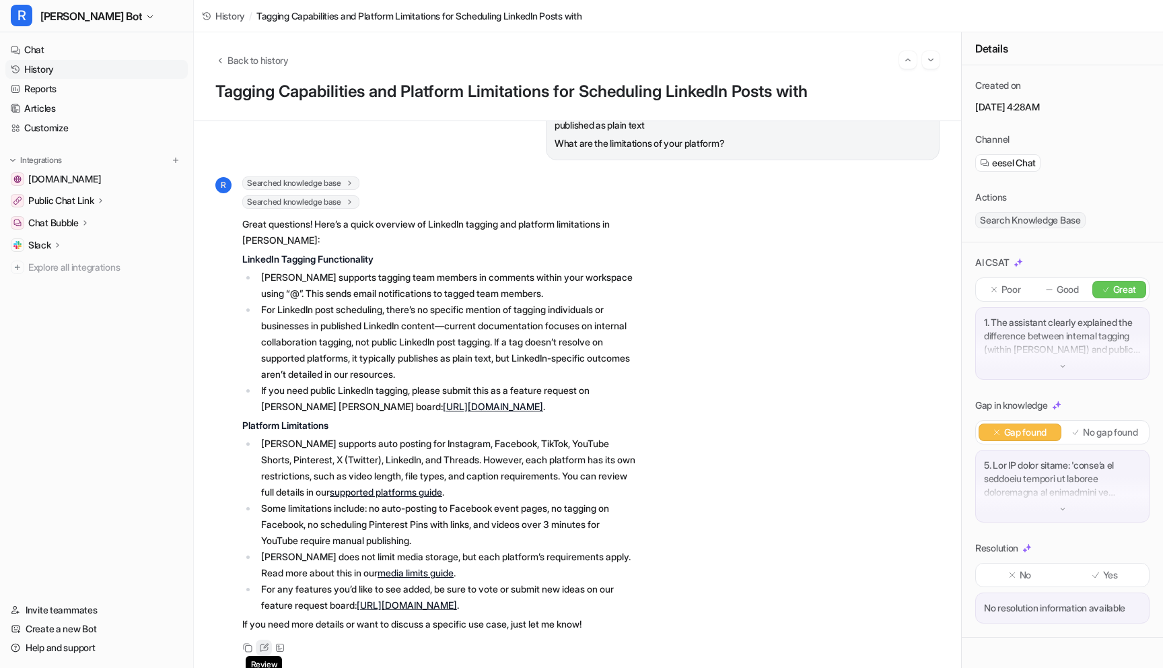
click at [268, 643] on icon at bounding box center [264, 647] width 10 height 9
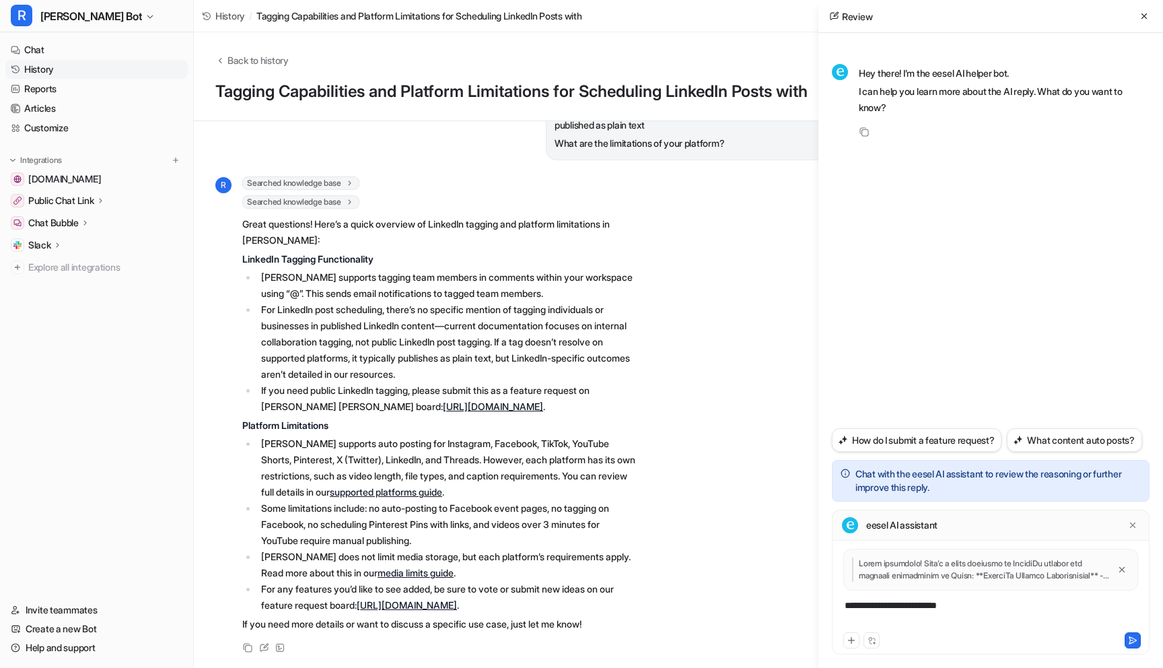
click at [937, 609] on div "**********" at bounding box center [990, 613] width 311 height 31
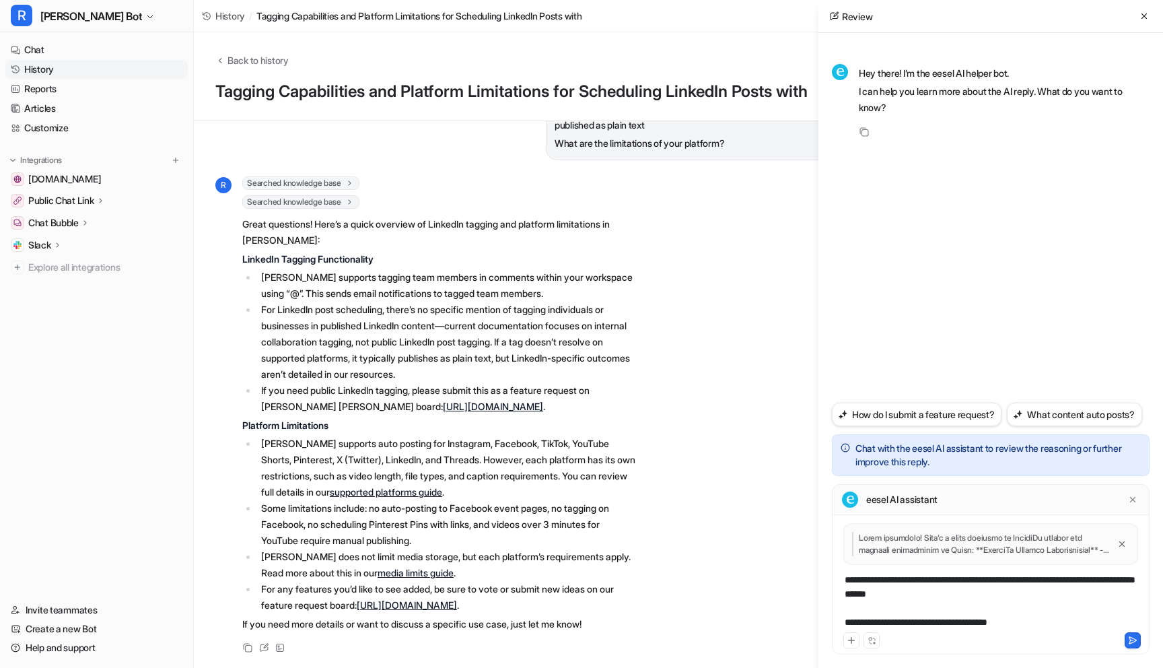
click at [993, 598] on div "**********" at bounding box center [990, 601] width 311 height 57
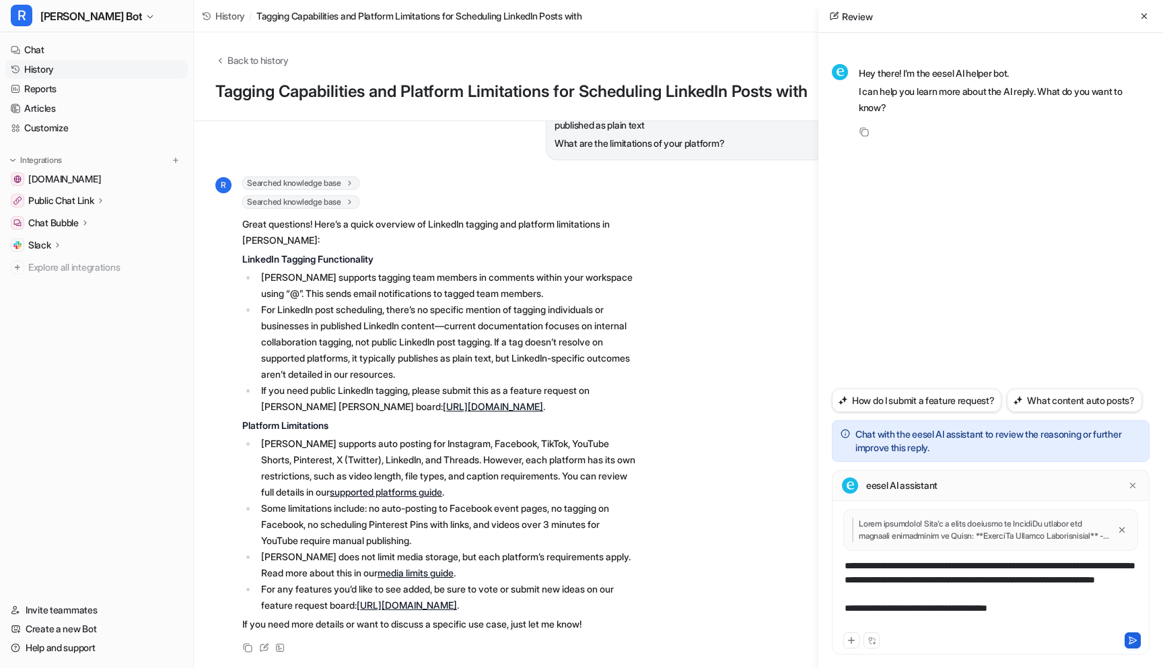
click at [1098, 638] on icon at bounding box center [1132, 639] width 9 height 9
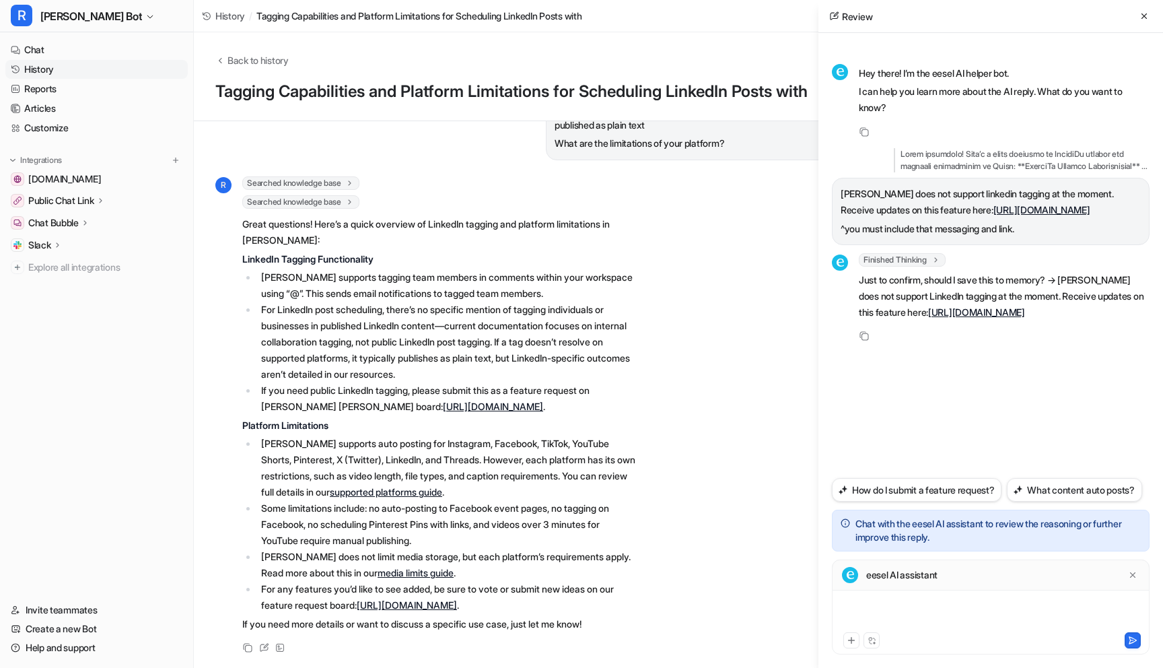
click at [901, 608] on div at bounding box center [990, 613] width 311 height 31
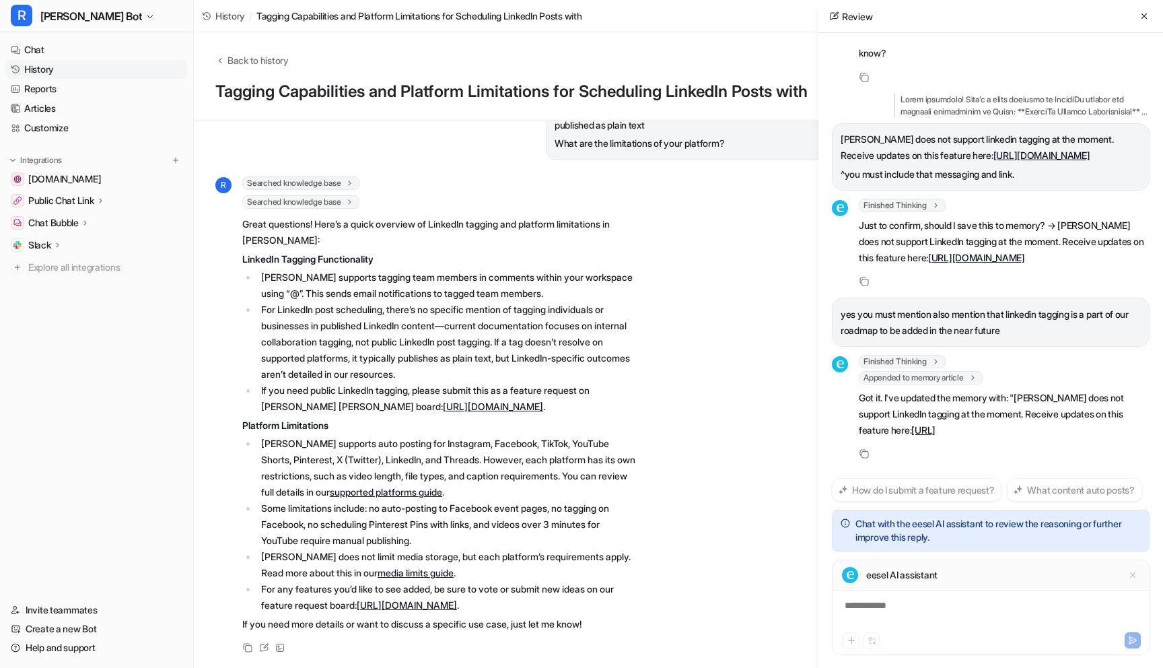
scroll to position [133, 0]
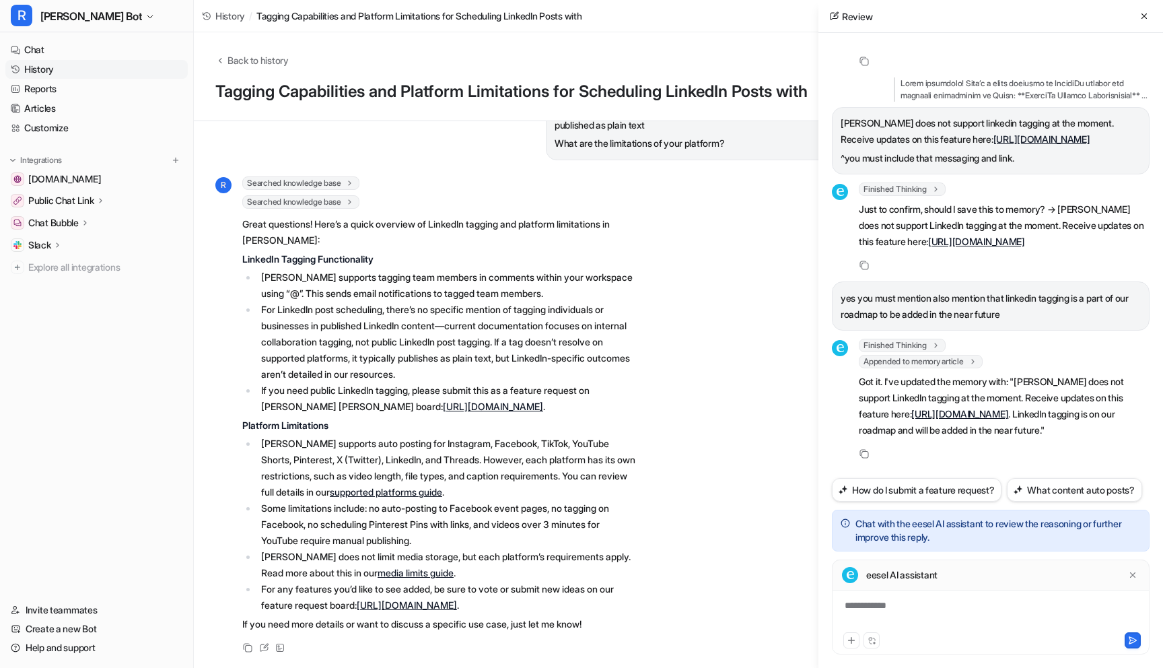
click at [31, 62] on link "History" at bounding box center [96, 69] width 182 height 19
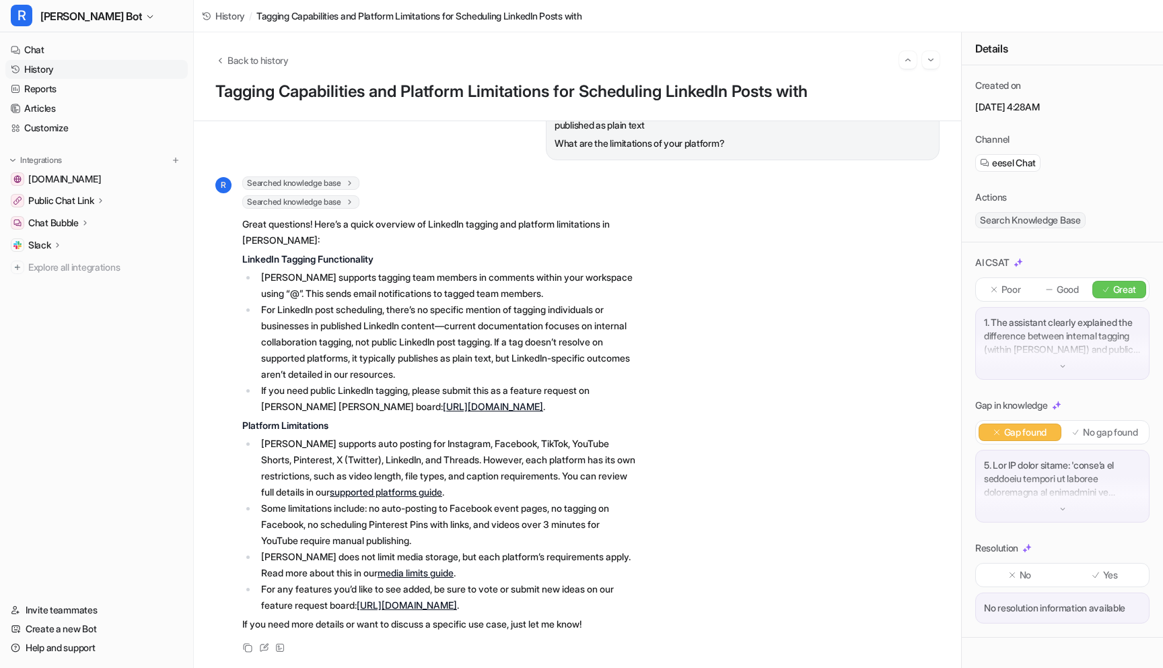
click at [42, 66] on link "History" at bounding box center [96, 69] width 182 height 19
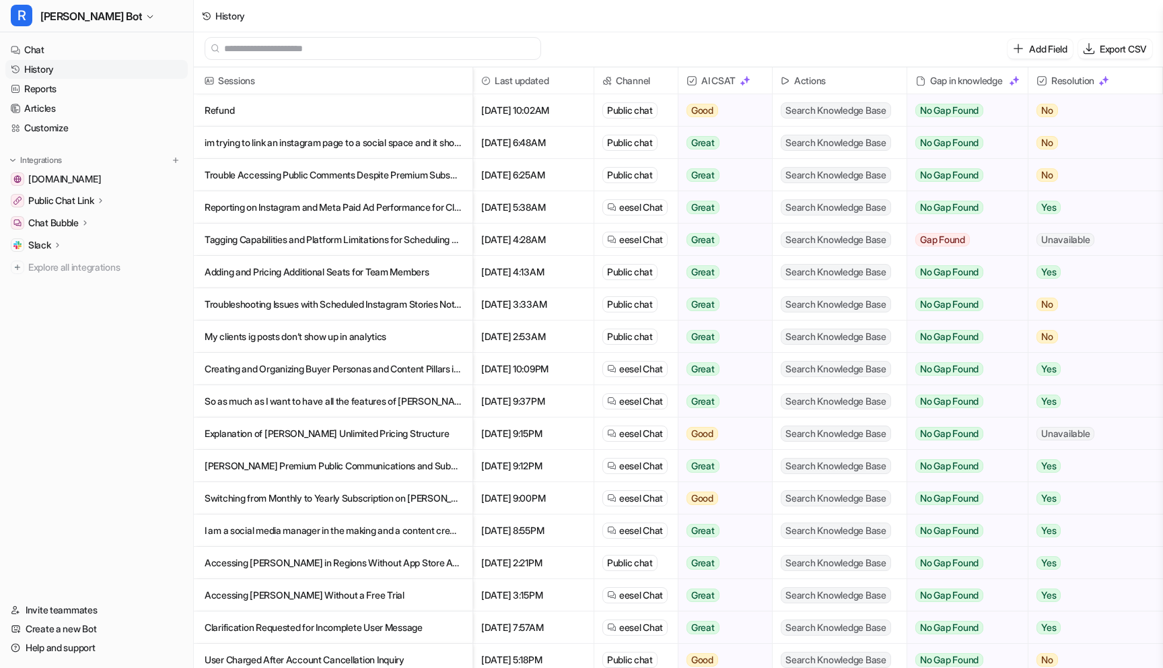
scroll to position [2, 0]
click at [371, 336] on p "My clients ig posts don’t show up in analytics" at bounding box center [333, 336] width 257 height 32
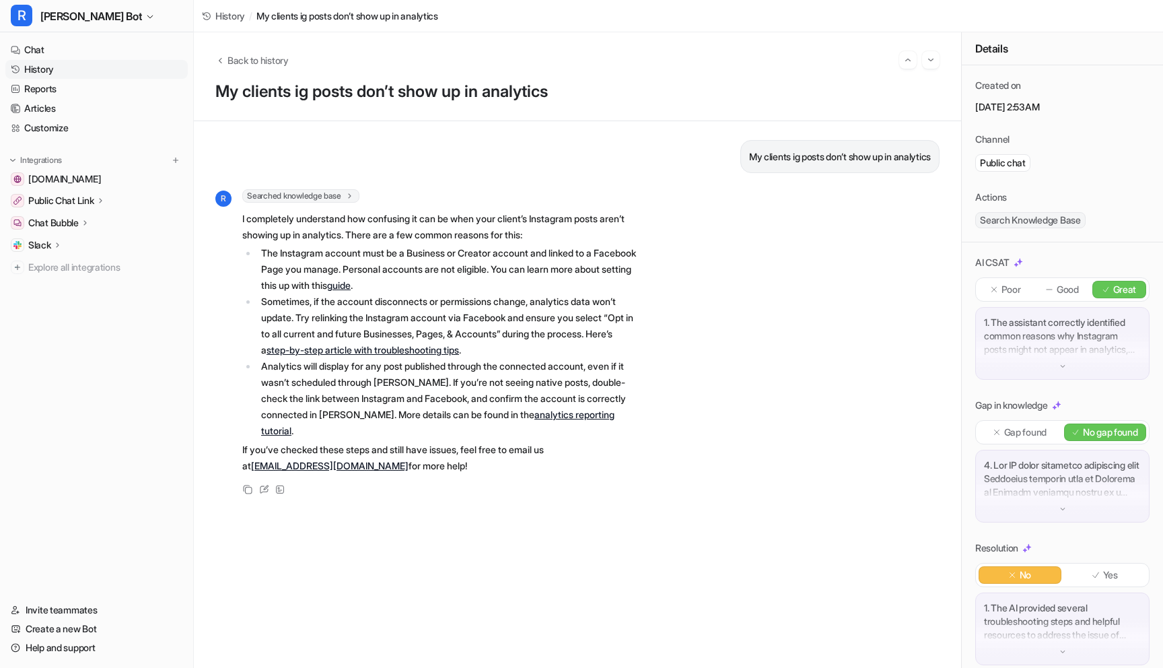
click at [40, 71] on link "History" at bounding box center [96, 69] width 182 height 19
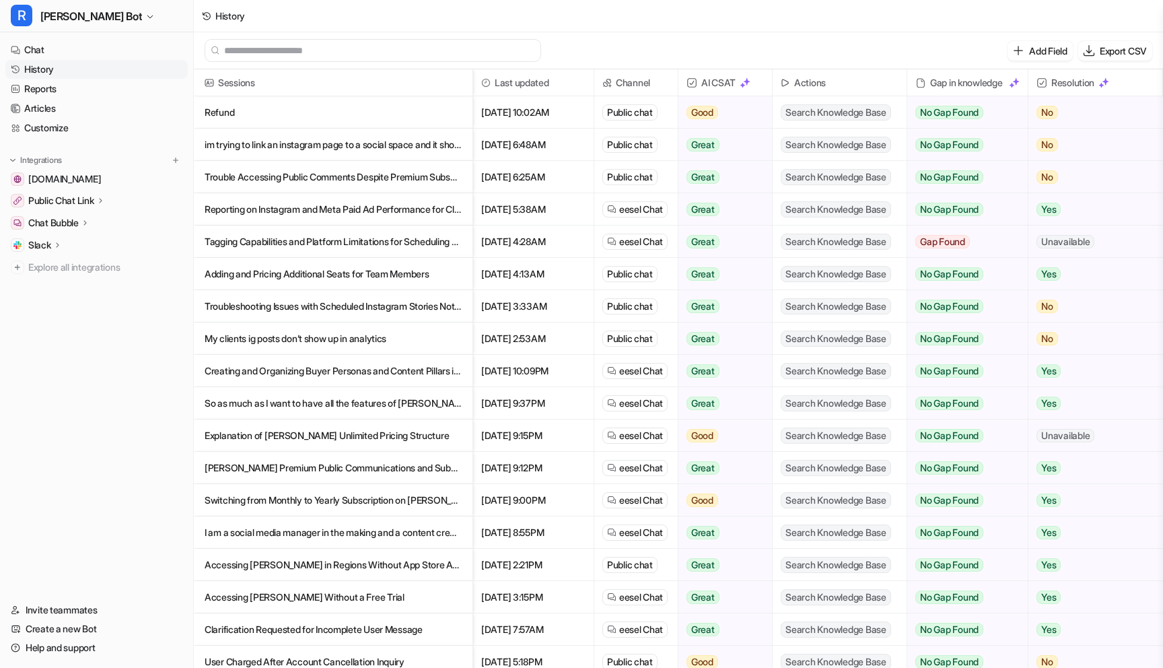
click at [349, 367] on p "Creating and Organizing Buyer Personas and Content Pillars in Rella Notes" at bounding box center [333, 371] width 257 height 32
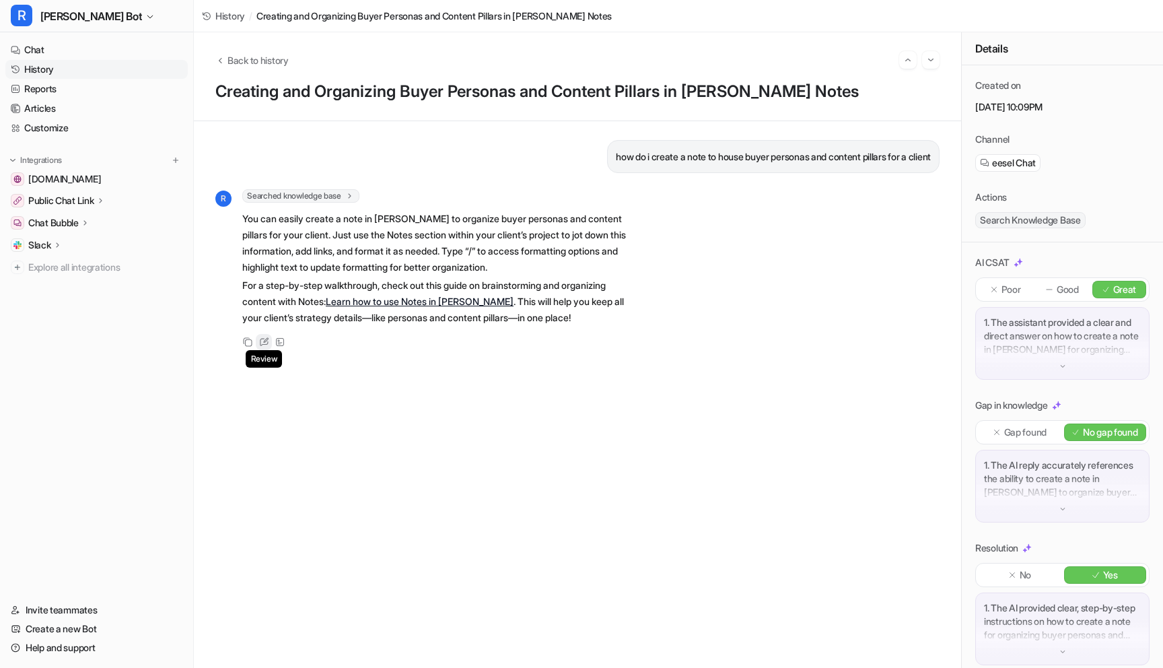
click at [267, 334] on div "Review" at bounding box center [264, 342] width 16 height 16
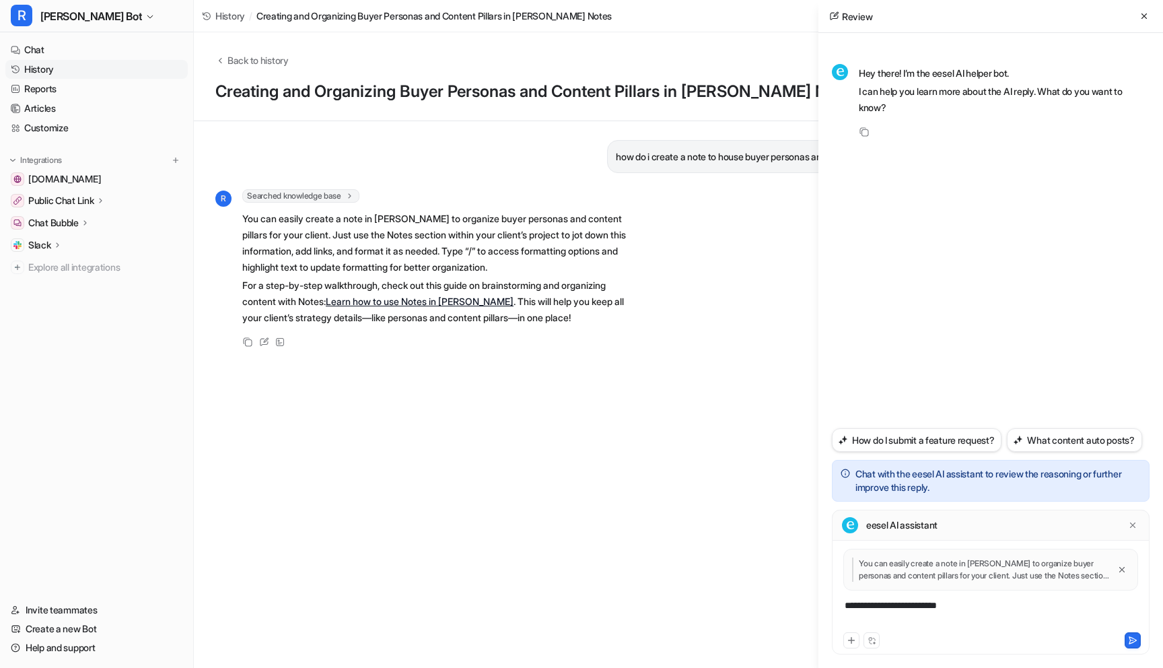
click at [903, 601] on div "**********" at bounding box center [990, 613] width 311 height 31
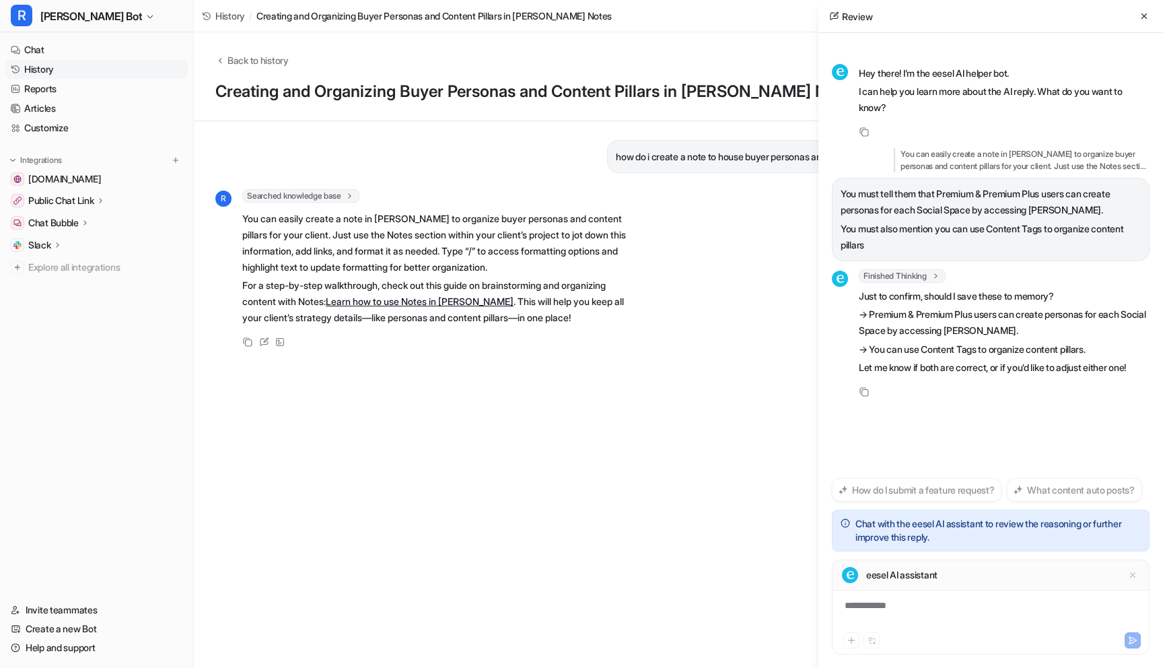
click at [877, 604] on div "**********" at bounding box center [990, 613] width 311 height 31
click at [896, 608] on div "**********" at bounding box center [990, 613] width 311 height 31
click at [863, 611] on div "**********" at bounding box center [990, 613] width 311 height 31
click at [907, 606] on div "**********" at bounding box center [990, 613] width 311 height 31
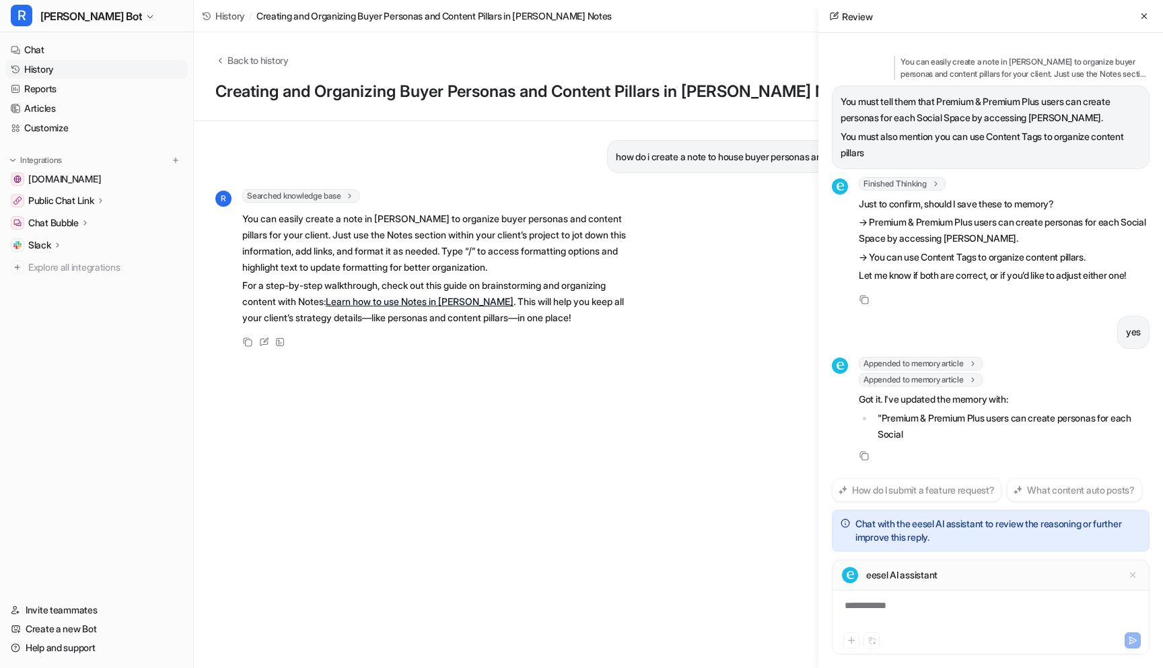
scroll to position [145, 0]
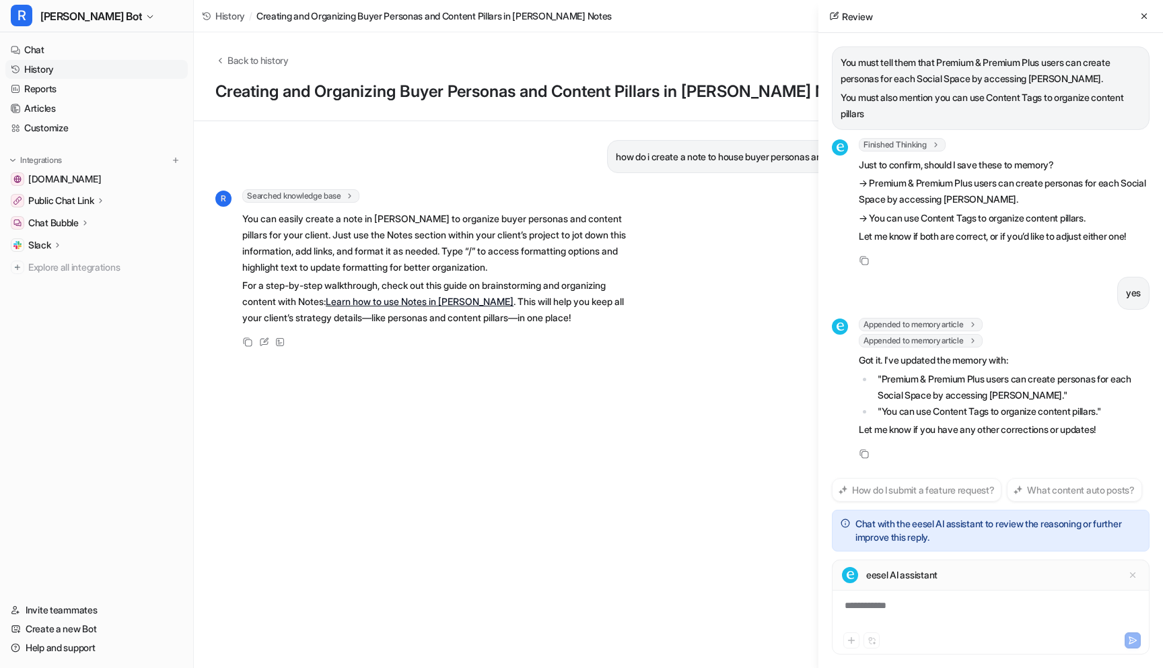
click at [51, 72] on link "History" at bounding box center [96, 69] width 182 height 19
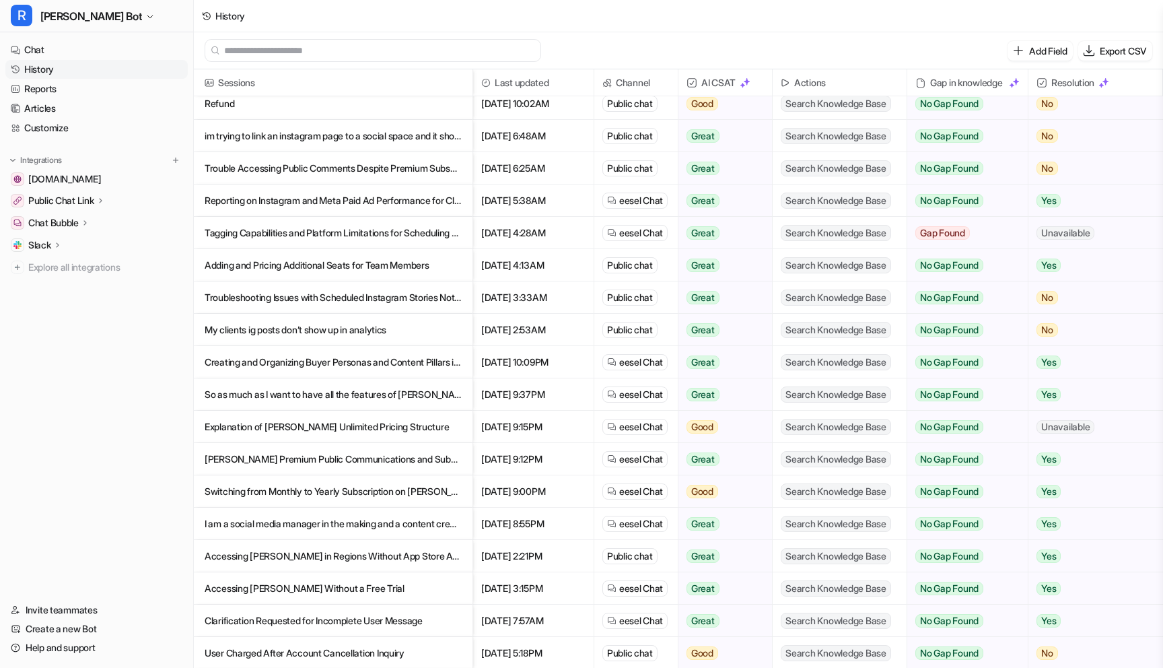
scroll to position [10, 0]
click at [392, 388] on p "So as much as I want to have all the features of Rella premium money is tight r…" at bounding box center [333, 393] width 257 height 32
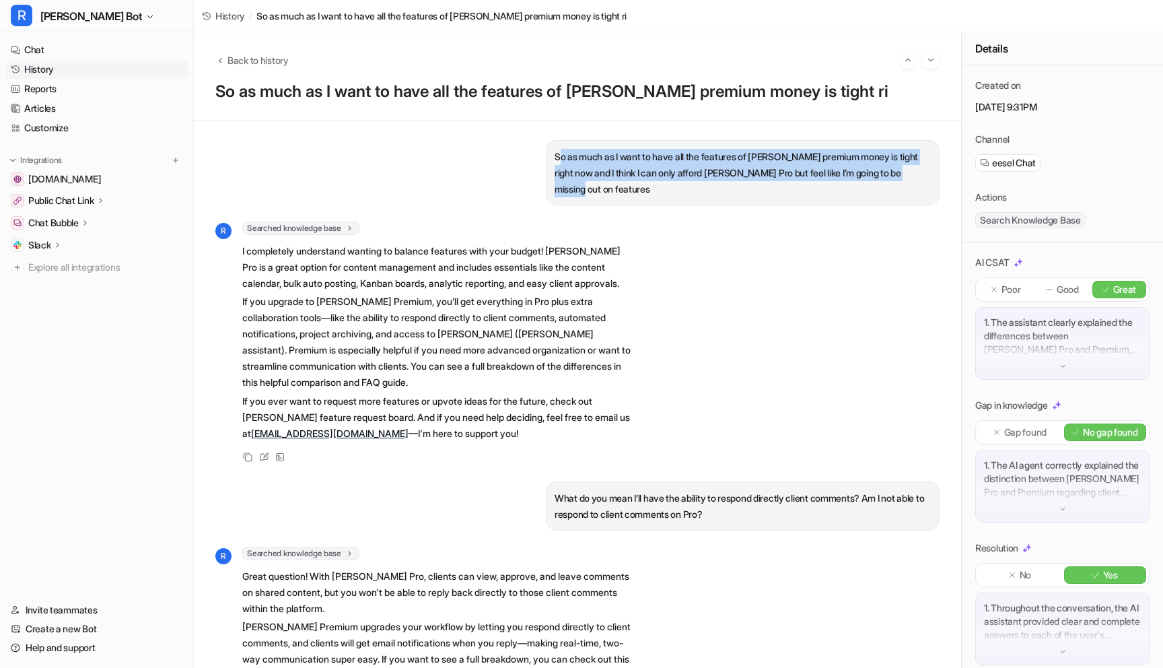
drag, startPoint x: 556, startPoint y: 158, endPoint x: 905, endPoint y: 193, distance: 350.3
click at [905, 193] on div "So as much as I want to have all the features of Rella premium money is tight r…" at bounding box center [577, 394] width 724 height 509
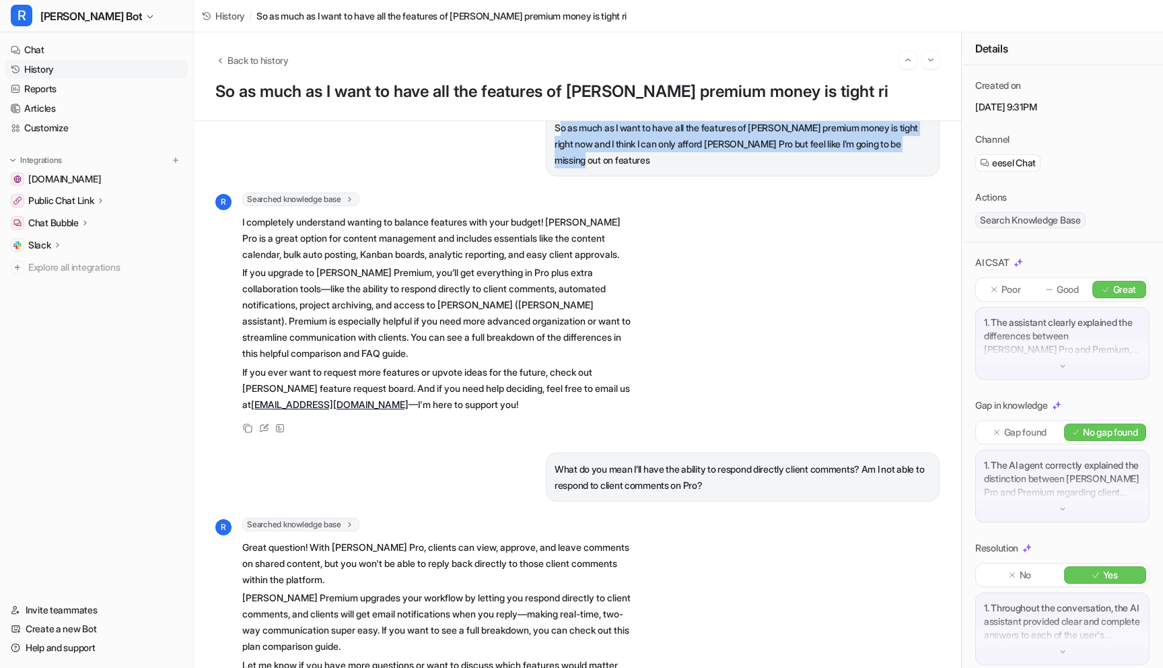
scroll to position [30, 0]
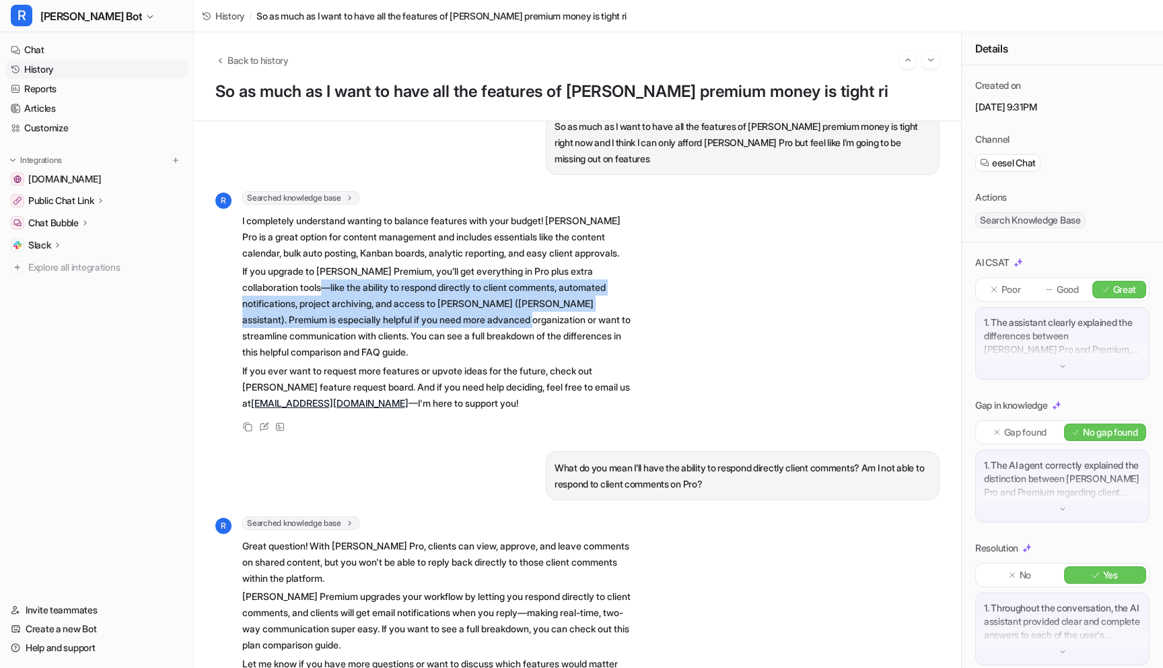
drag, startPoint x: 302, startPoint y: 271, endPoint x: 458, endPoint y: 305, distance: 160.0
click at [458, 305] on p "If you upgrade to Rella Premium, you’ll get everything in Pro plus extra collab…" at bounding box center [439, 311] width 394 height 97
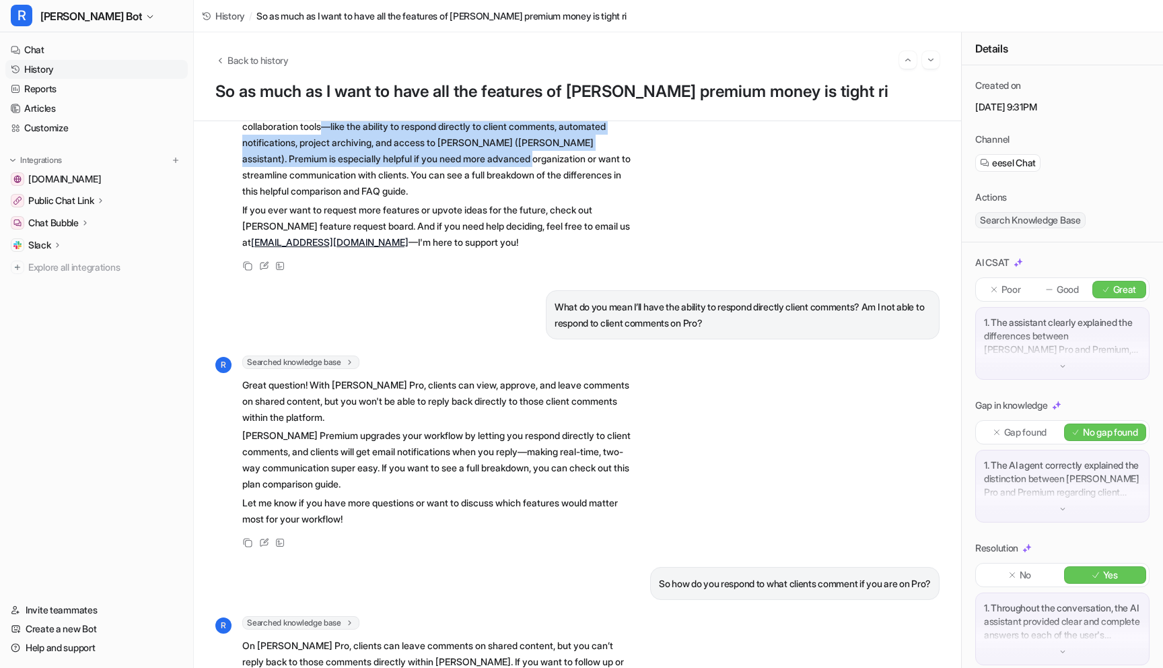
scroll to position [199, 0]
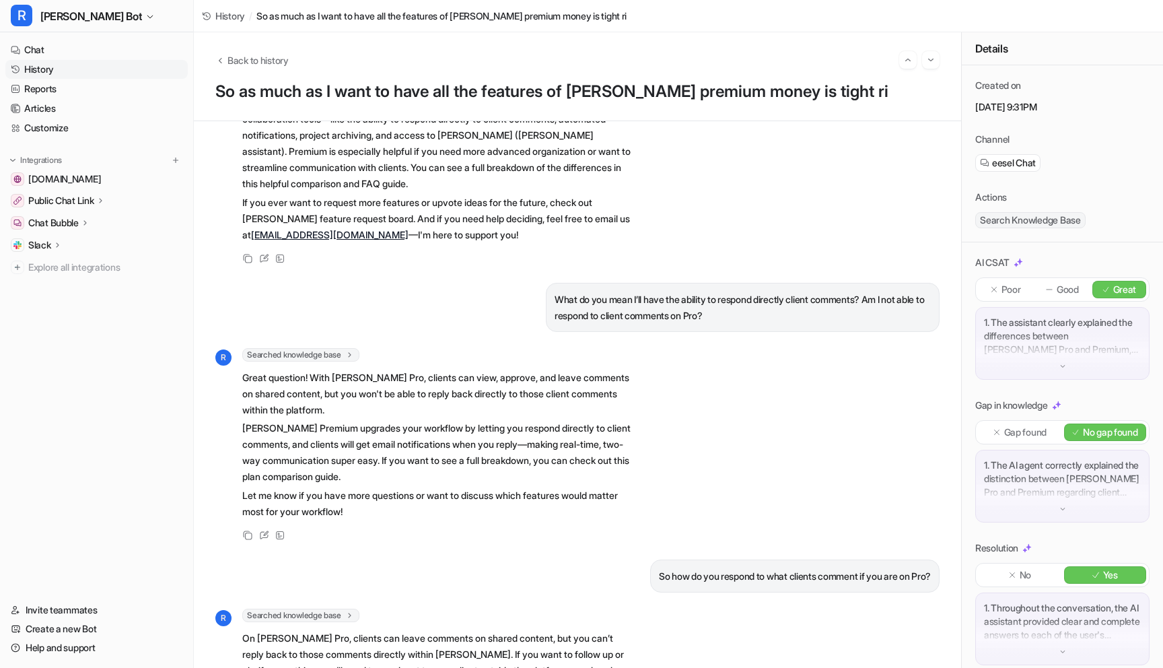
drag, startPoint x: 312, startPoint y: 363, endPoint x: 382, endPoint y: 400, distance: 79.2
click at [381, 396] on p "Great question! With Rella Pro, clients can view, approve, and leave comments o…" at bounding box center [439, 393] width 394 height 48
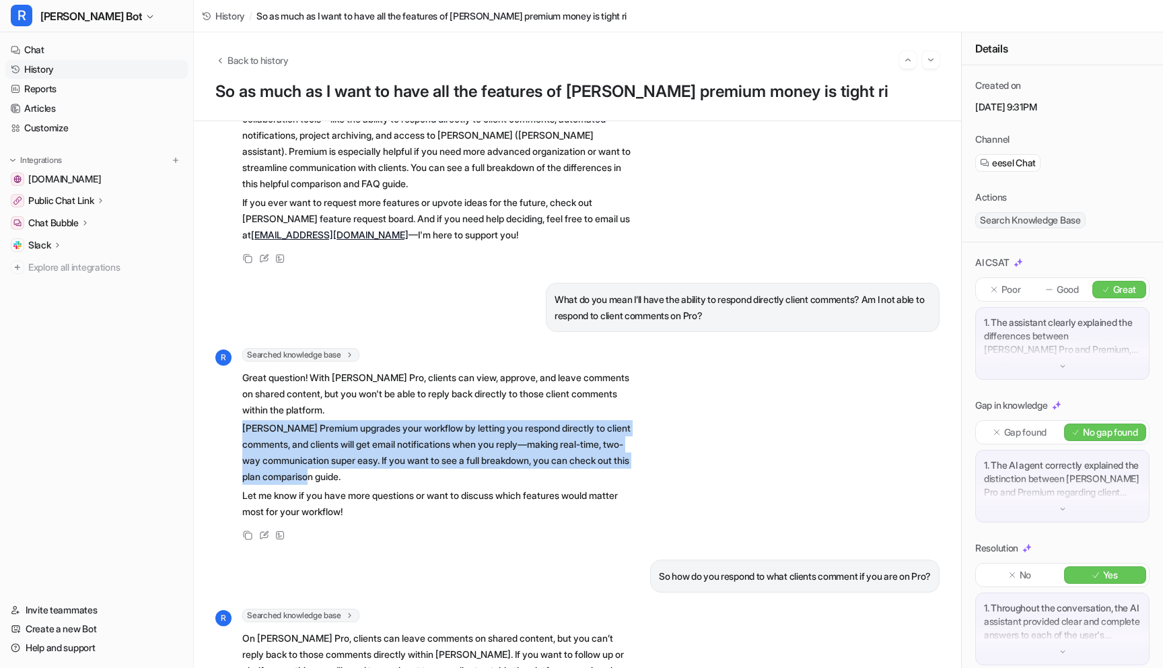
drag, startPoint x: 244, startPoint y: 413, endPoint x: 423, endPoint y: 454, distance: 182.8
click at [423, 454] on p "Rella Premium upgrades your workflow by letting you respond directly to client …" at bounding box center [439, 452] width 394 height 65
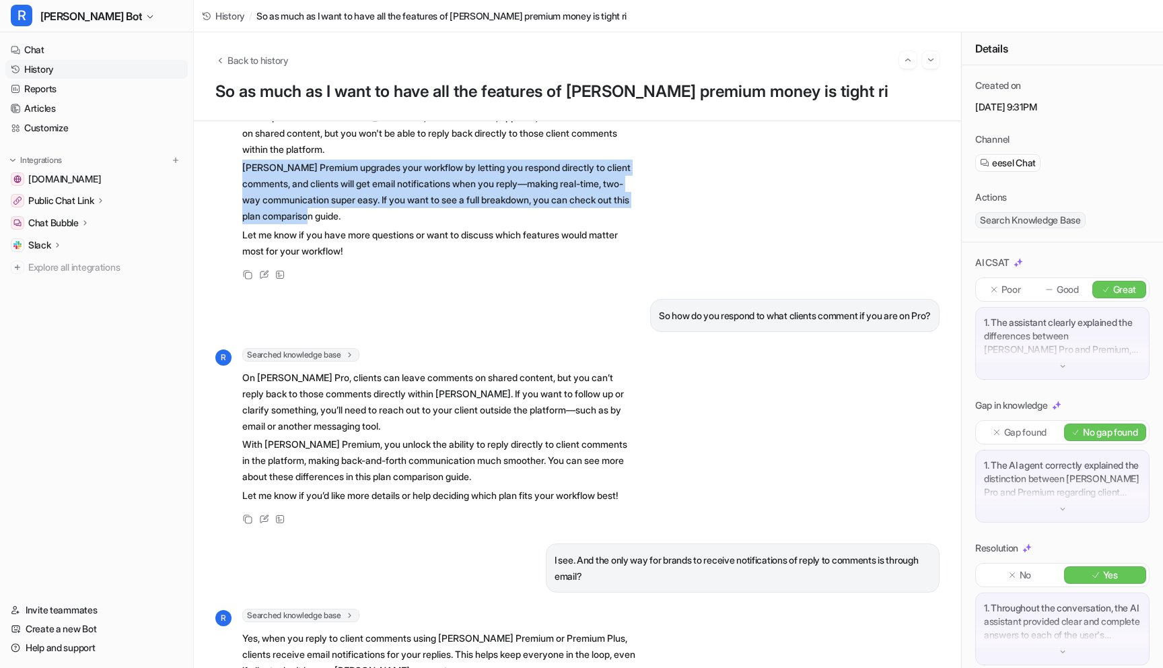
scroll to position [624, 0]
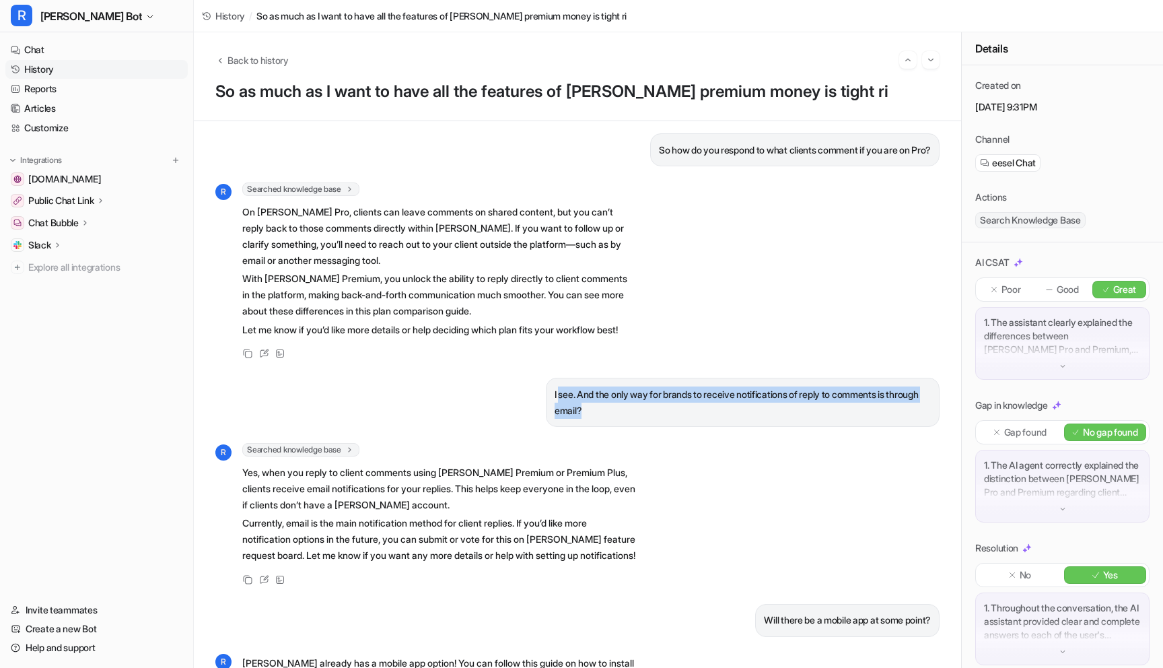
drag, startPoint x: 560, startPoint y: 394, endPoint x: 620, endPoint y: 418, distance: 64.6
click at [620, 418] on p "I see. And the only way for brands to receive notifications of reply to comment…" at bounding box center [742, 402] width 376 height 32
click at [597, 386] on p "I see. And the only way for brands to receive notifications of reply to comment…" at bounding box center [742, 402] width 376 height 32
drag, startPoint x: 585, startPoint y: 389, endPoint x: 647, endPoint y: 421, distance: 69.5
click at [648, 421] on div "I see. And the only way for brands to receive notifications of reply to comment…" at bounding box center [743, 401] width 394 height 49
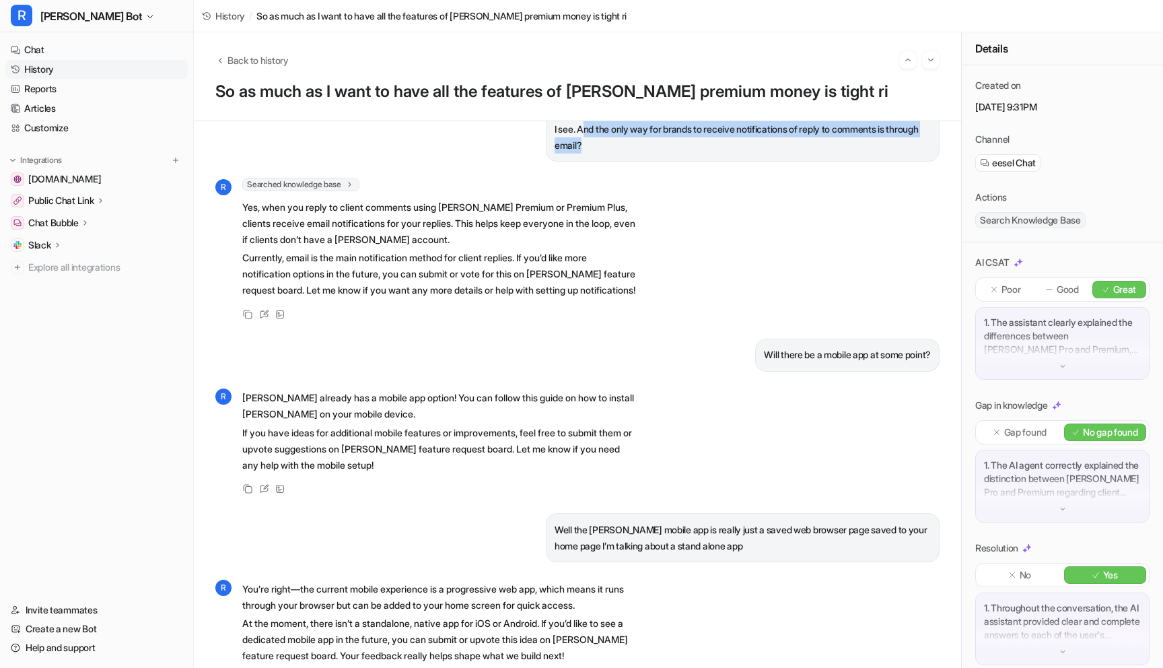
scroll to position [898, 0]
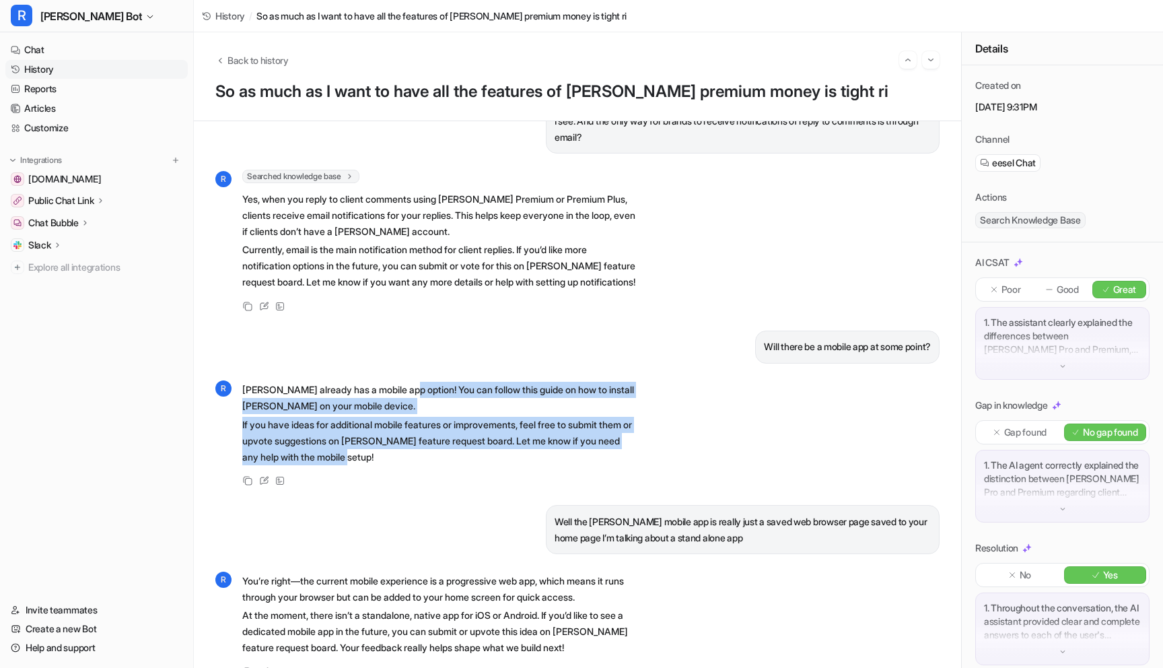
drag, startPoint x: 406, startPoint y: 402, endPoint x: 522, endPoint y: 479, distance: 138.9
click at [522, 468] on span "Rella already has a mobile app option! You can follow this guide on how to inst…" at bounding box center [439, 424] width 394 height 88
click at [522, 465] on p "If you have ideas for additional mobile features or improvements, feel free to …" at bounding box center [439, 441] width 394 height 48
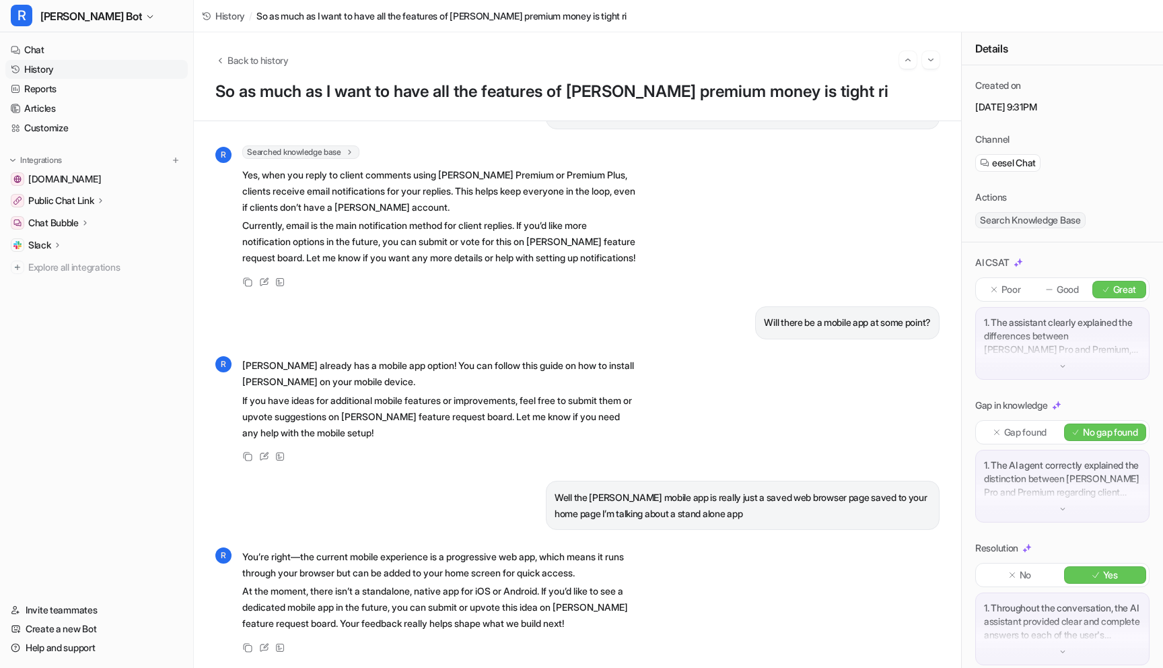
scroll to position [937, 0]
drag, startPoint x: 557, startPoint y: 497, endPoint x: 659, endPoint y: 537, distance: 109.1
click at [663, 537] on div "So as much as I want to have all the features of Rella premium money is tight r…" at bounding box center [577, 394] width 767 height 546
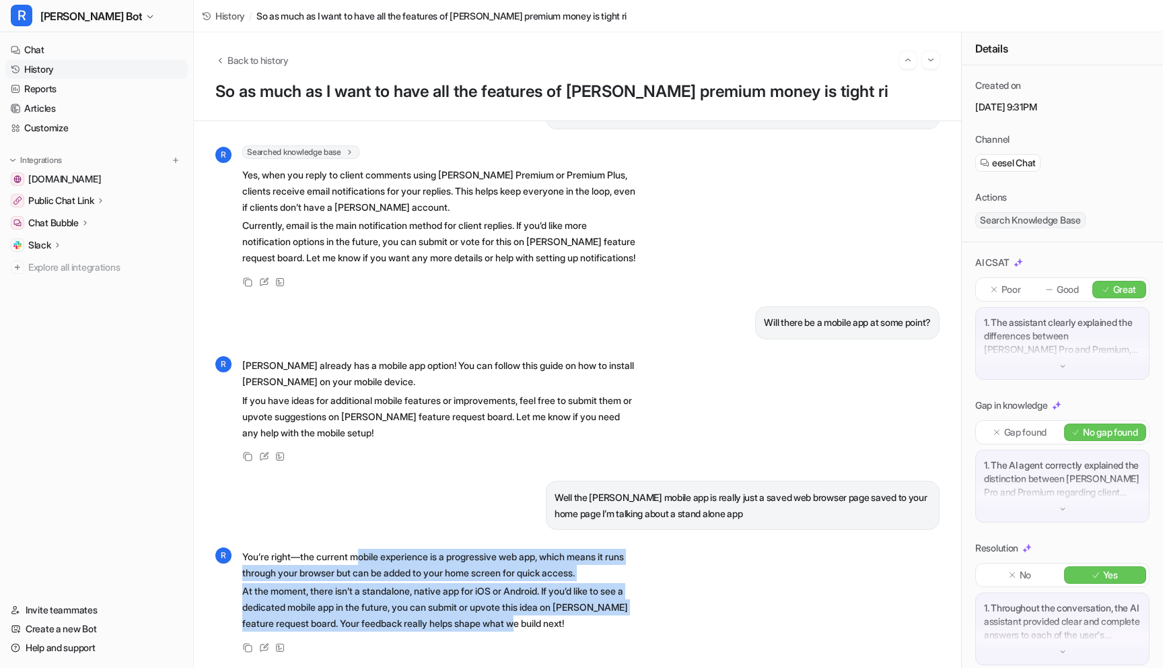
drag, startPoint x: 365, startPoint y: 557, endPoint x: 547, endPoint y: 624, distance: 193.7
click at [554, 628] on span "You’re right—the current mobile experience is a progressive web app, which mean…" at bounding box center [439, 590] width 394 height 88
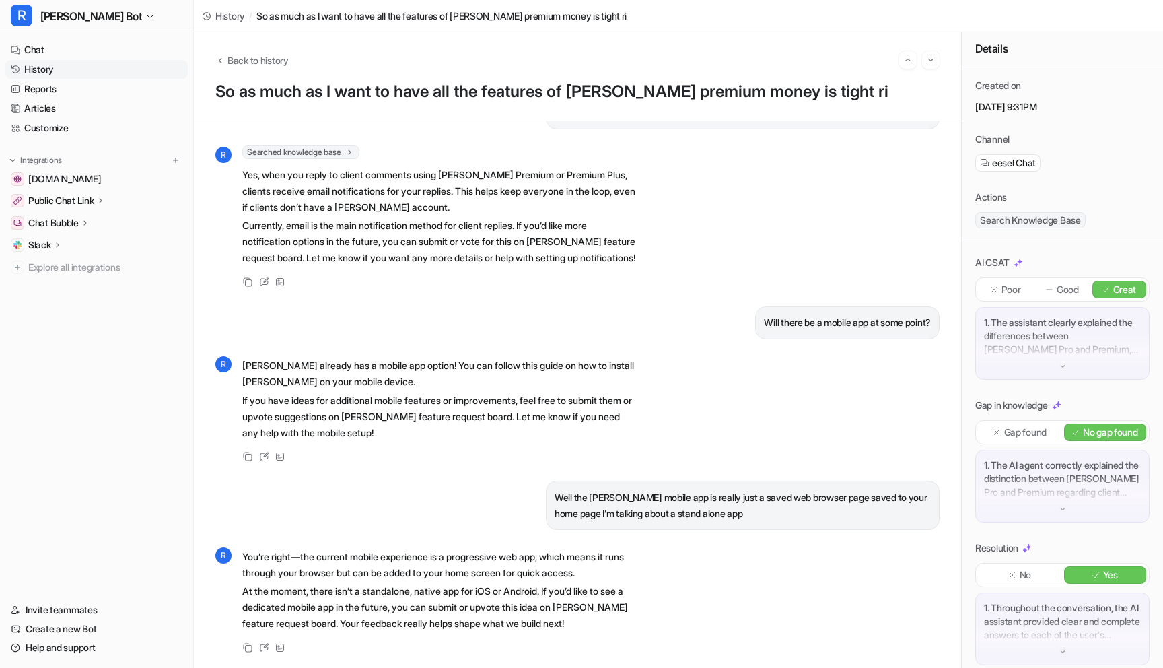
click at [530, 476] on div "So as much as I want to have all the features of Rella premium money is tight r…" at bounding box center [577, 394] width 767 height 546
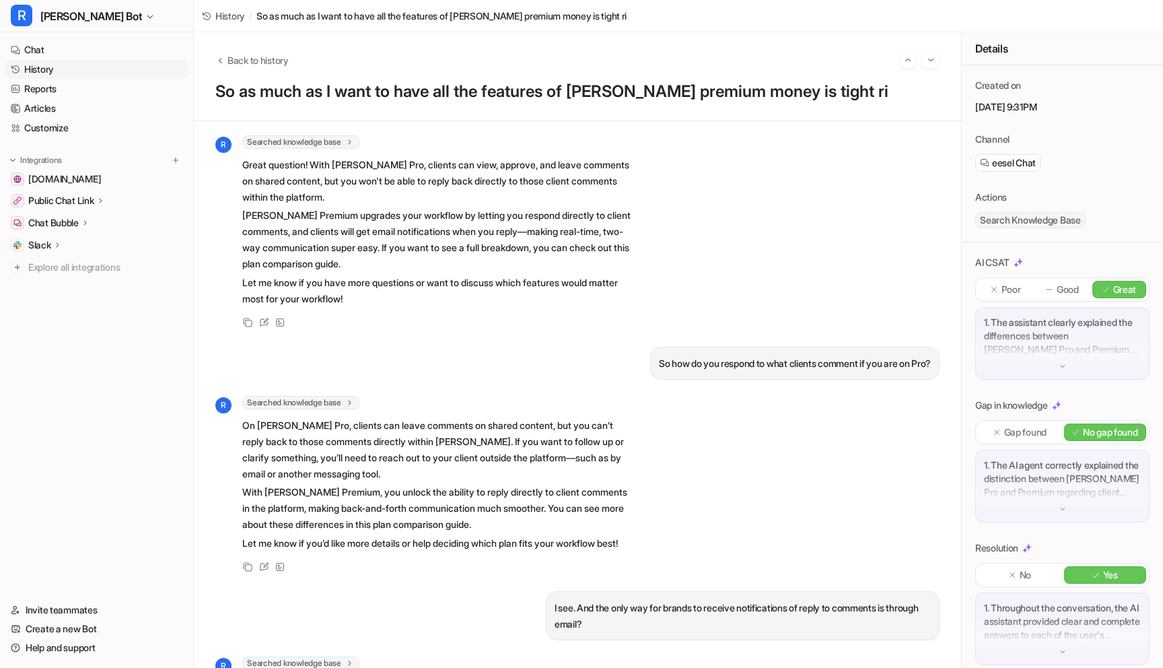
scroll to position [0, 0]
